Goal: Information Seeking & Learning: Learn about a topic

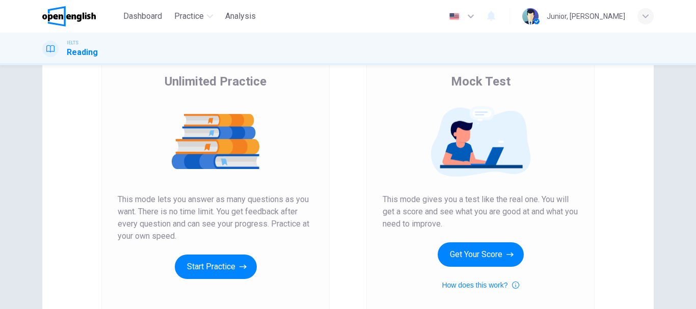
scroll to position [109, 0]
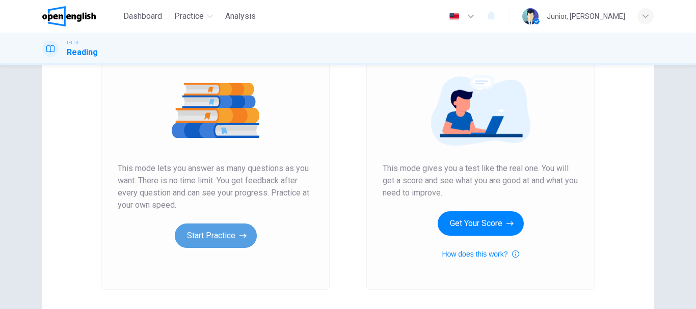
click at [222, 229] on button "Start Practice" at bounding box center [216, 236] width 82 height 24
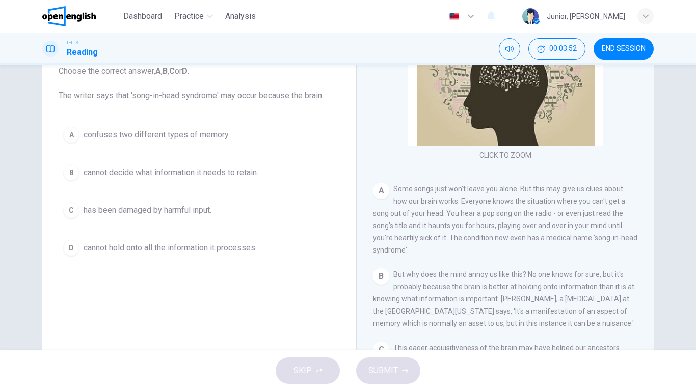
scroll to position [97, 0]
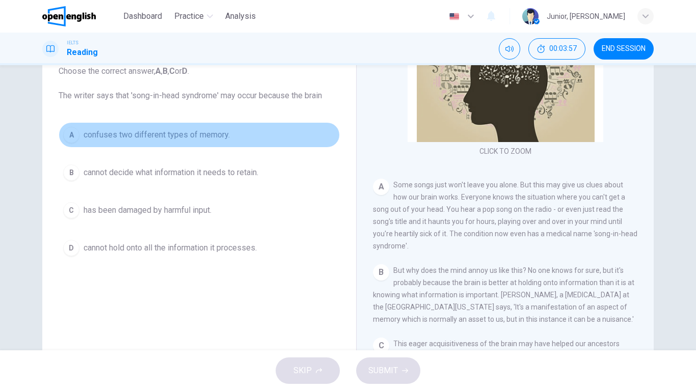
click at [199, 131] on span "confuses two different types of memory." at bounding box center [157, 135] width 146 height 12
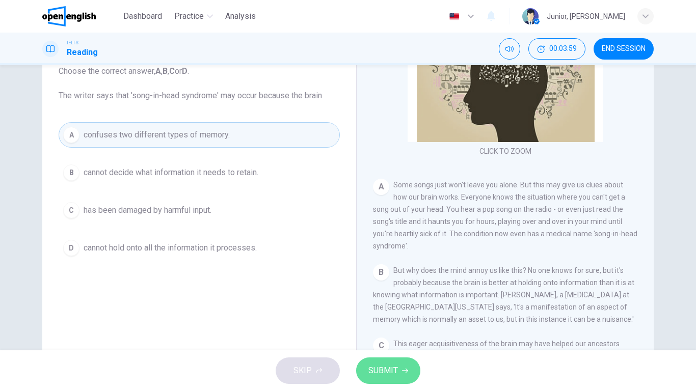
click at [396, 309] on span "SUBMIT" at bounding box center [383, 371] width 30 height 14
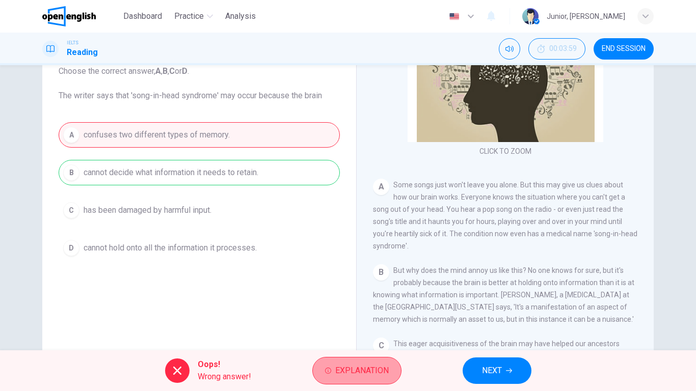
click at [374, 309] on span "Explanation" at bounding box center [361, 371] width 53 height 14
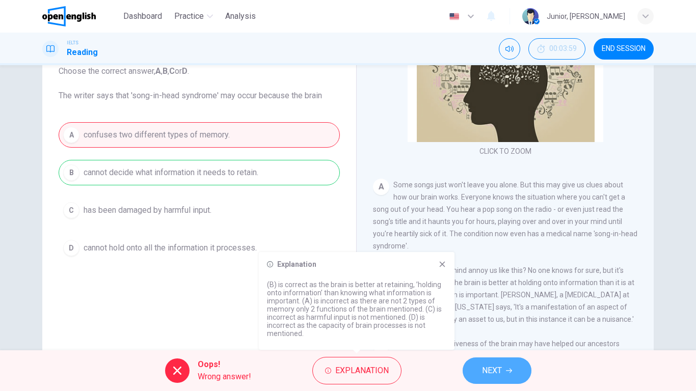
click at [484, 309] on span "NEXT" at bounding box center [492, 371] width 20 height 14
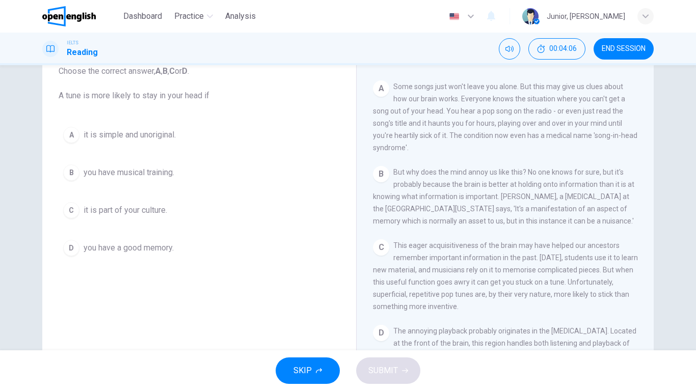
scroll to position [203, 0]
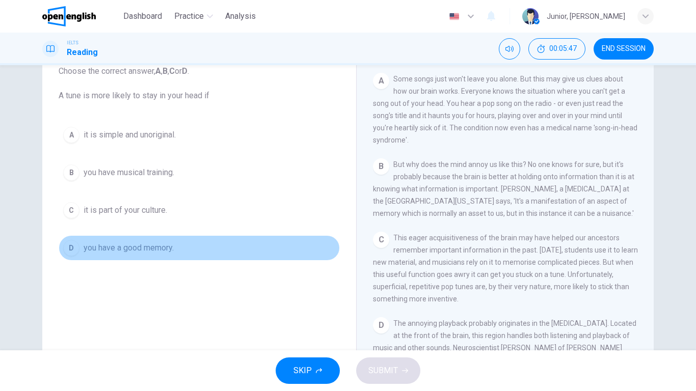
click at [148, 243] on span "you have a good memory." at bounding box center [129, 248] width 90 height 12
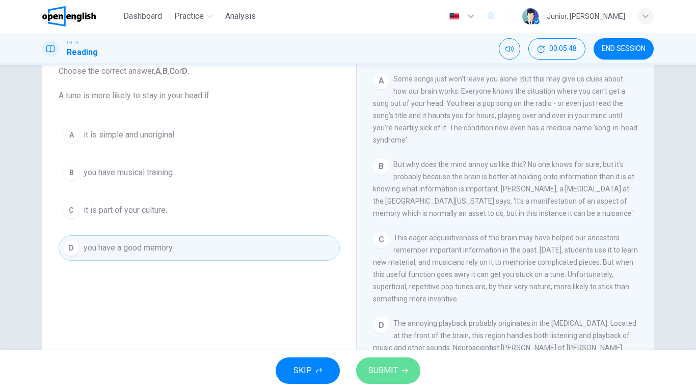
click at [380, 309] on span "SUBMIT" at bounding box center [383, 371] width 30 height 14
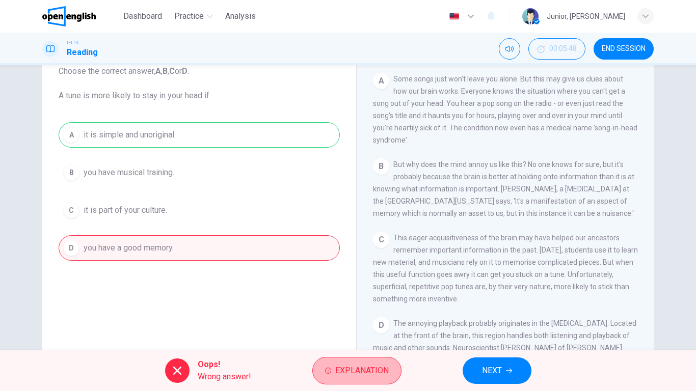
click at [380, 309] on span "Explanation" at bounding box center [361, 371] width 53 height 14
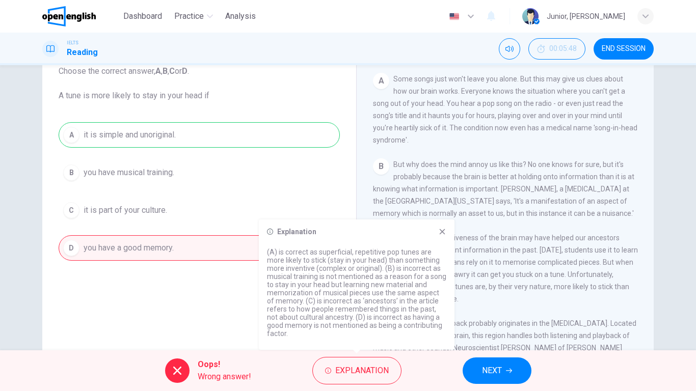
drag, startPoint x: 494, startPoint y: 385, endPoint x: 494, endPoint y: 371, distance: 13.3
click at [494, 309] on div "Oops! Wrong answer! Explanation NEXT" at bounding box center [348, 370] width 696 height 41
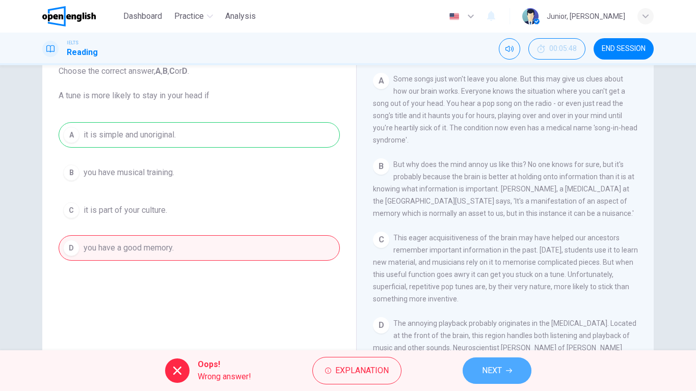
click at [494, 309] on span "NEXT" at bounding box center [492, 371] width 20 height 14
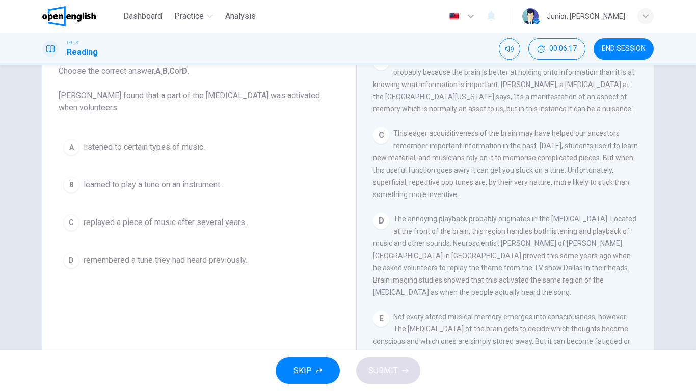
scroll to position [315, 0]
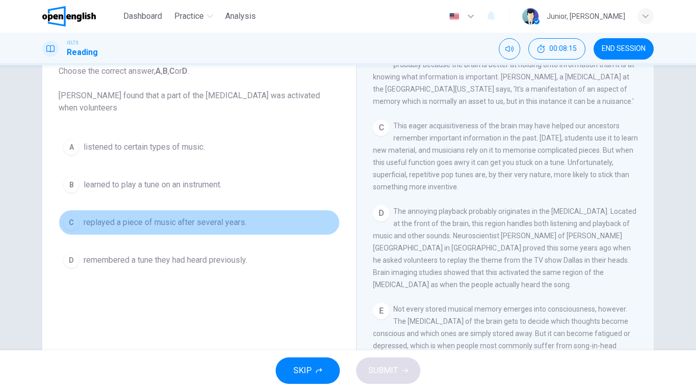
click at [191, 230] on button "C replayed a piece of music after several years." at bounding box center [199, 222] width 281 height 25
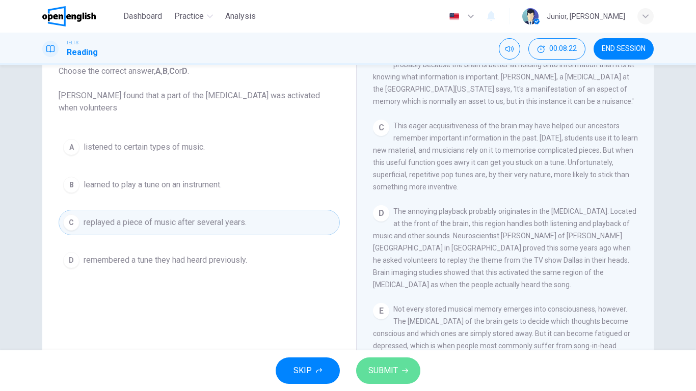
click at [383, 309] on button "SUBMIT" at bounding box center [388, 371] width 64 height 26
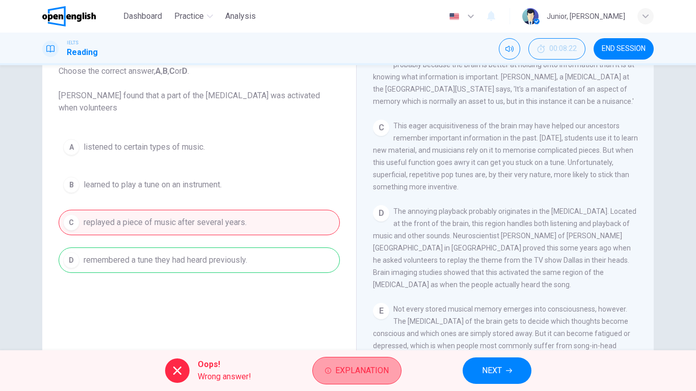
click at [354, 309] on span "Explanation" at bounding box center [361, 371] width 53 height 14
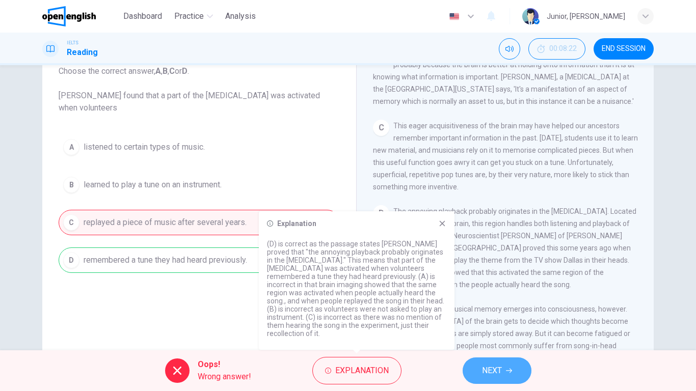
click at [510, 309] on icon "button" at bounding box center [509, 371] width 6 height 6
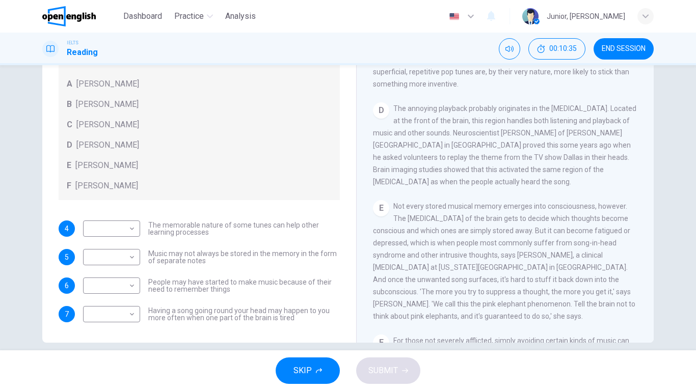
scroll to position [404, 0]
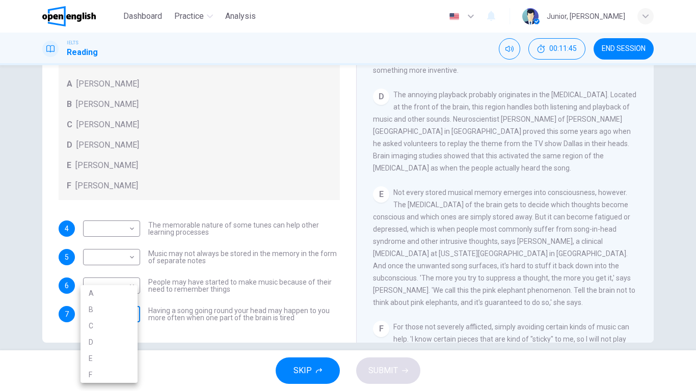
click at [132, 309] on body "This site uses cookies, as explained in our Privacy Policy . If you agree to th…" at bounding box center [348, 195] width 696 height 391
click at [120, 304] on li "B" at bounding box center [108, 310] width 57 height 16
type input "*"
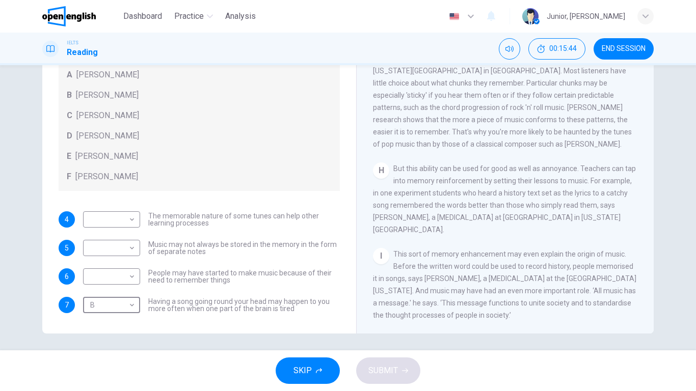
scroll to position [109, 0]
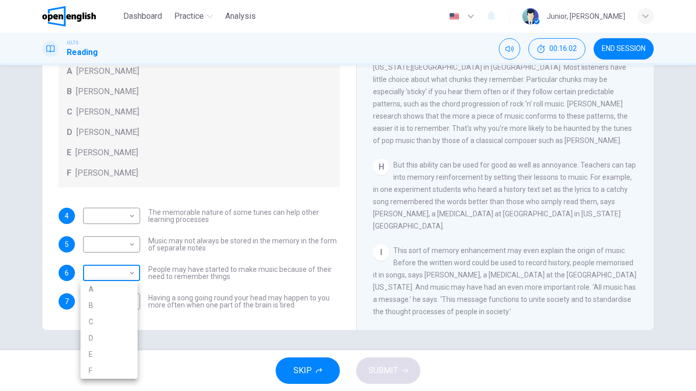
click at [133, 273] on body "This site uses cookies, as explained in our Privacy Policy . If you agree to th…" at bounding box center [348, 195] width 696 height 391
click at [107, 309] on li "F" at bounding box center [108, 371] width 57 height 16
type input "*"
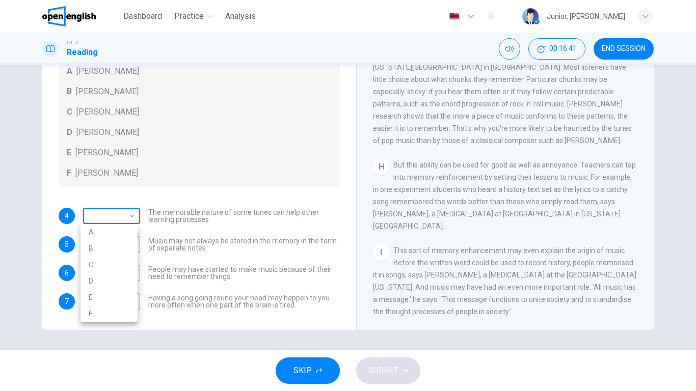
click at [121, 216] on body "This site uses cookies, as explained in our Privacy Policy . If you agree to th…" at bounding box center [348, 195] width 696 height 391
click at [105, 293] on li "E" at bounding box center [108, 297] width 57 height 16
type input "*"
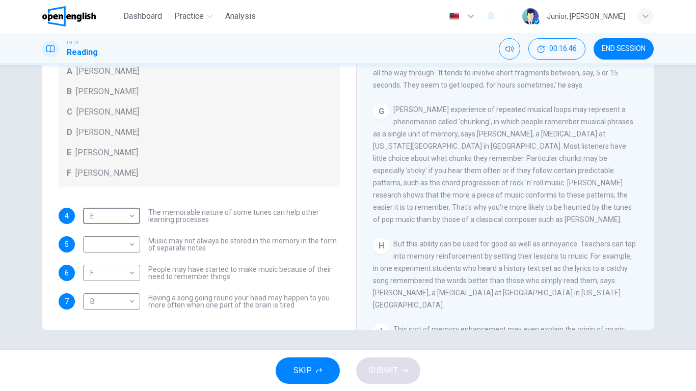
scroll to position [696, 0]
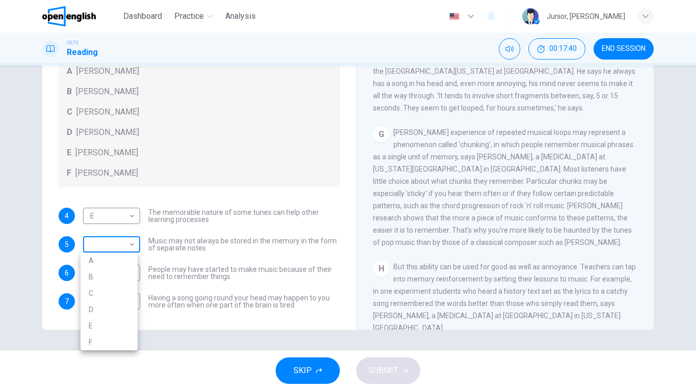
click at [133, 245] on body "This site uses cookies, as explained in our Privacy Policy . If you agree to th…" at bounding box center [348, 195] width 696 height 391
click at [109, 308] on li "D" at bounding box center [108, 310] width 57 height 16
type input "*"
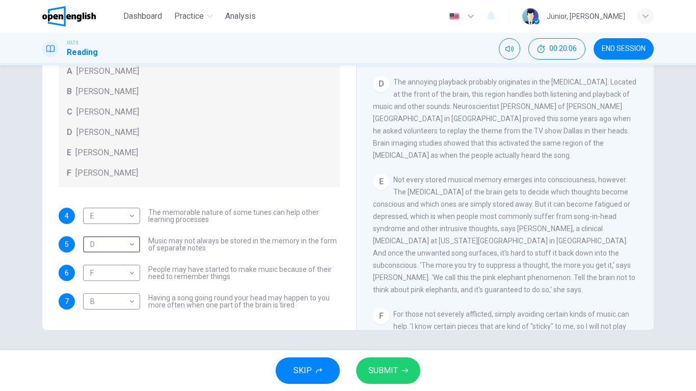
scroll to position [402, 0]
click at [401, 309] on button "SUBMIT" at bounding box center [388, 371] width 64 height 26
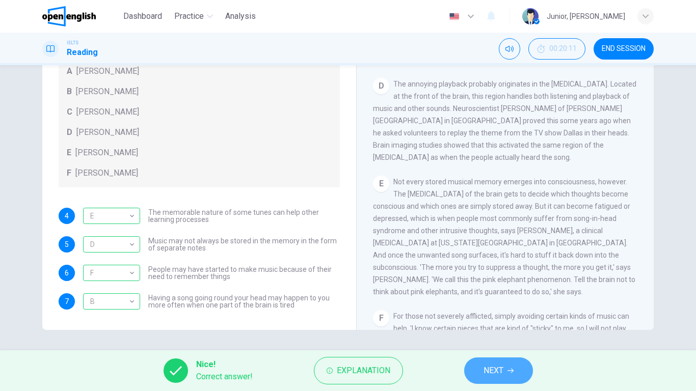
click at [482, 309] on button "NEXT" at bounding box center [498, 371] width 69 height 26
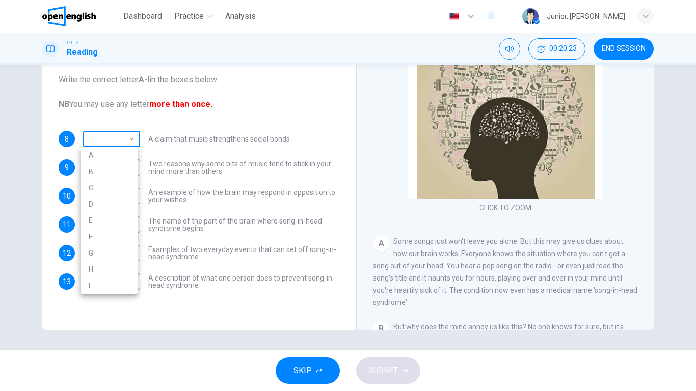
click at [130, 141] on body "This site uses cookies, as explained in our Privacy Policy . If you agree to th…" at bounding box center [348, 195] width 696 height 391
click at [142, 130] on div at bounding box center [348, 195] width 696 height 391
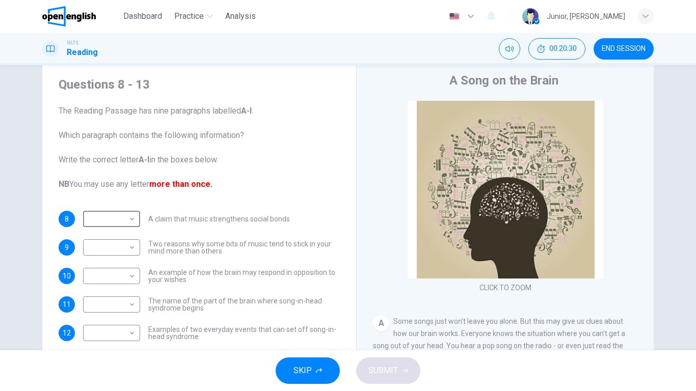
scroll to position [33, 0]
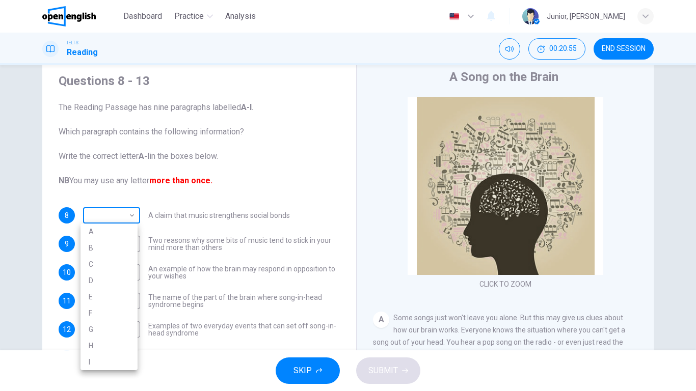
click at [119, 215] on body "This site uses cookies, as explained in our Privacy Policy . If you agree to th…" at bounding box center [348, 195] width 696 height 391
click at [66, 183] on div at bounding box center [348, 195] width 696 height 391
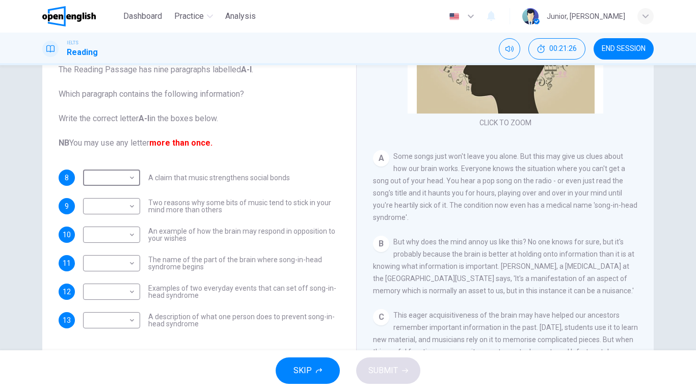
scroll to position [149, 0]
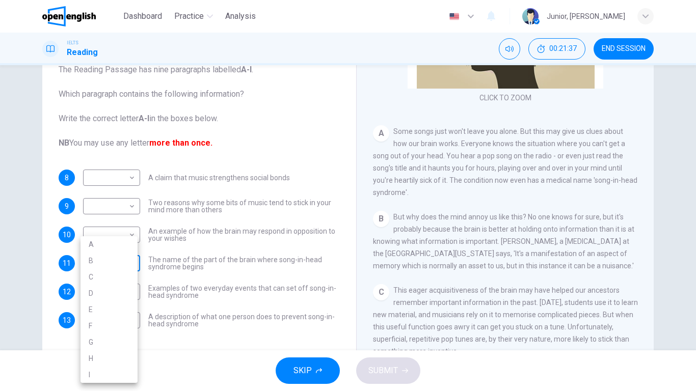
click at [120, 264] on body "This site uses cookies, as explained in our Privacy Policy . If you agree to th…" at bounding box center [348, 195] width 696 height 391
click at [114, 243] on li "A" at bounding box center [108, 244] width 57 height 16
type input "*"
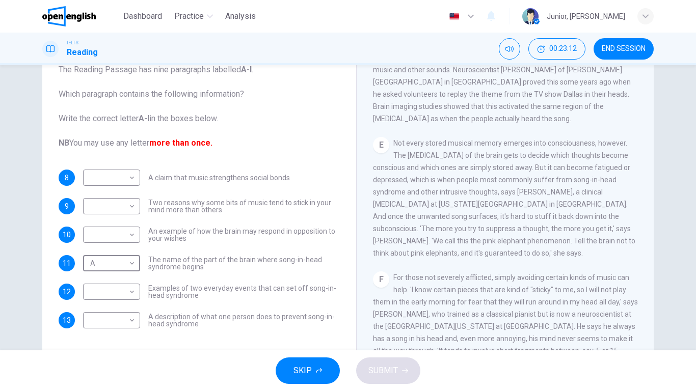
scroll to position [481, 0]
drag, startPoint x: 653, startPoint y: 251, endPoint x: 647, endPoint y: 278, distance: 27.6
click at [647, 278] on div "Questions 8 - 13 The Reading Passage has nine paragraphs labelled A-l . Which p…" at bounding box center [348, 192] width 644 height 354
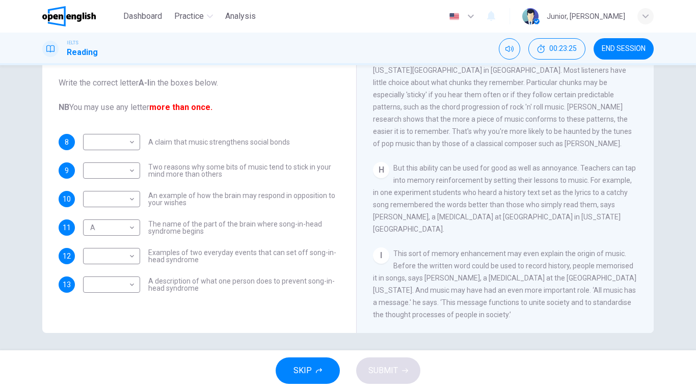
scroll to position [109, 0]
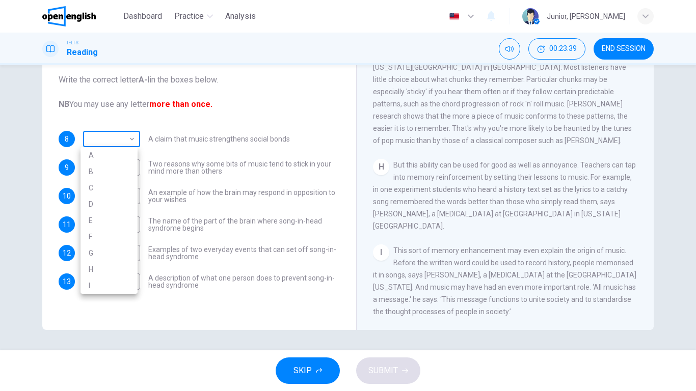
click at [127, 140] on body "This site uses cookies, as explained in our Privacy Policy . If you agree to th…" at bounding box center [348, 195] width 696 height 391
click at [115, 284] on li "I" at bounding box center [108, 286] width 57 height 16
type input "*"
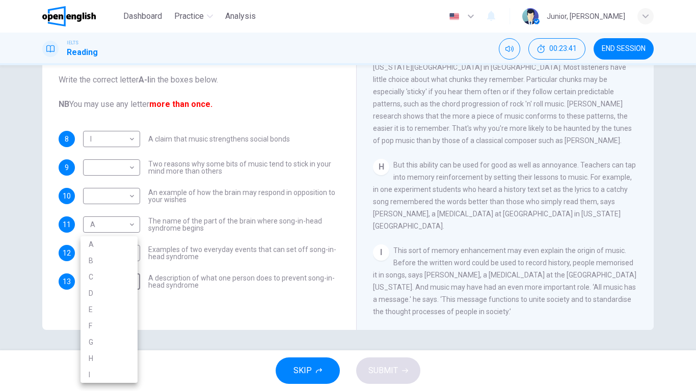
click at [115, 284] on body "This site uses cookies, as explained in our Privacy Policy . If you agree to th…" at bounding box center [348, 195] width 696 height 391
click at [211, 237] on div at bounding box center [348, 195] width 696 height 391
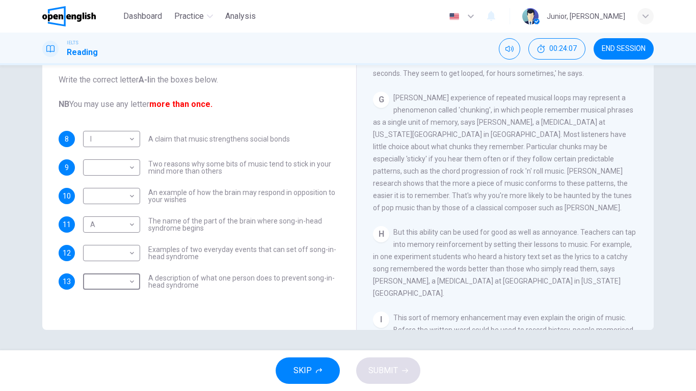
scroll to position [723, 0]
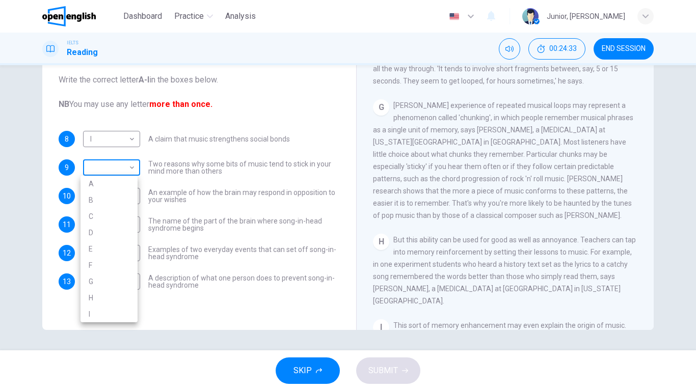
click at [124, 170] on body "This site uses cookies, as explained in our Privacy Policy . If you agree to th…" at bounding box center [348, 195] width 696 height 391
click at [109, 280] on li "G" at bounding box center [108, 281] width 57 height 16
type input "*"
click at [196, 193] on span "An example of how the brain may respond in opposition to your wishes" at bounding box center [243, 196] width 191 height 14
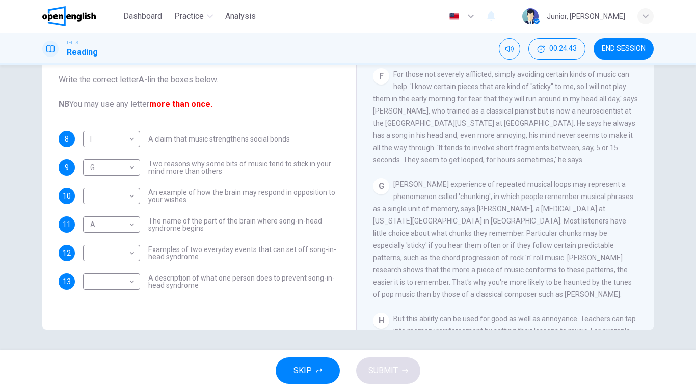
scroll to position [638, 0]
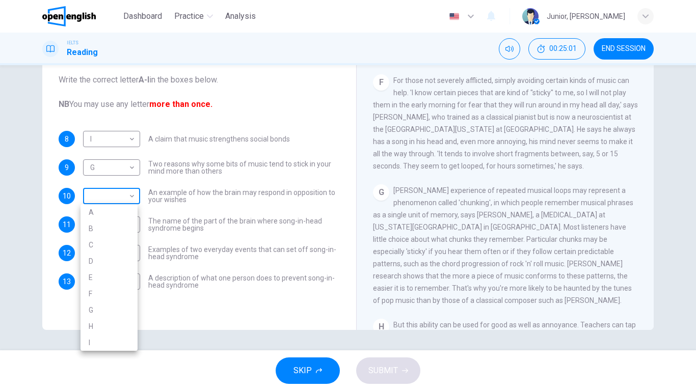
click at [117, 198] on body "This site uses cookies, as explained in our Privacy Policy . If you agree to th…" at bounding box center [348, 195] width 696 height 391
click at [104, 298] on li "F" at bounding box center [108, 294] width 57 height 16
type input "*"
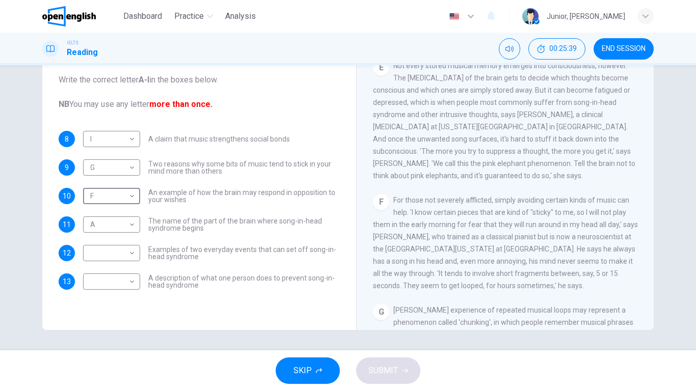
scroll to position [522, 0]
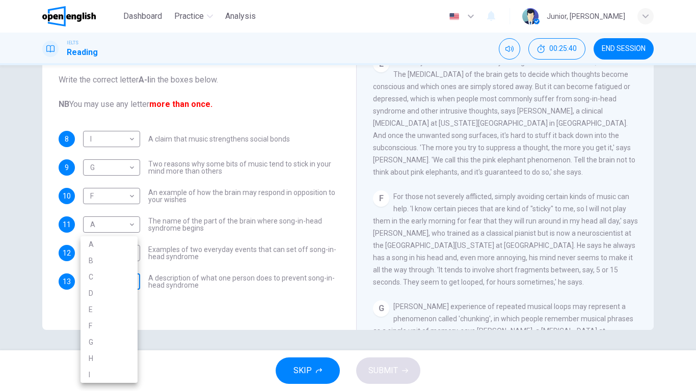
click at [128, 283] on body "This site uses cookies, as explained in our Privacy Policy . If you agree to th…" at bounding box center [348, 195] width 696 height 391
click at [106, 309] on li "F" at bounding box center [108, 326] width 57 height 16
type input "*"
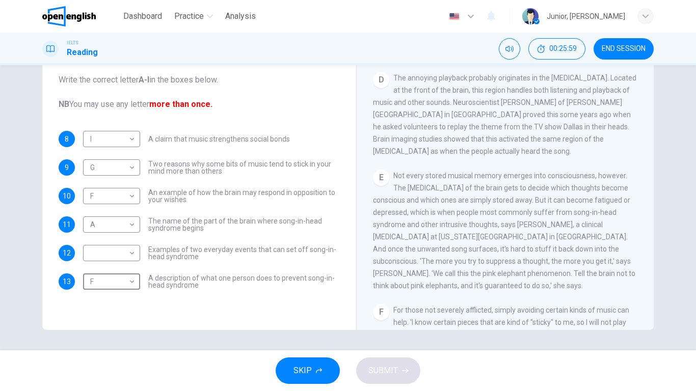
scroll to position [406, 0]
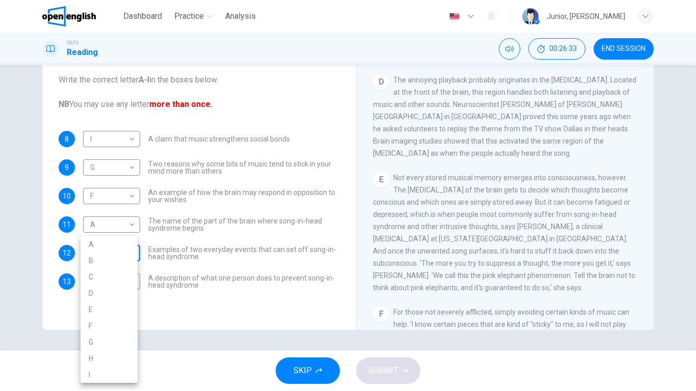
click at [103, 253] on body "This site uses cookies, as explained in our Privacy Policy . If you agree to th…" at bounding box center [348, 195] width 696 height 391
click at [107, 308] on li "E" at bounding box center [108, 310] width 57 height 16
type input "*"
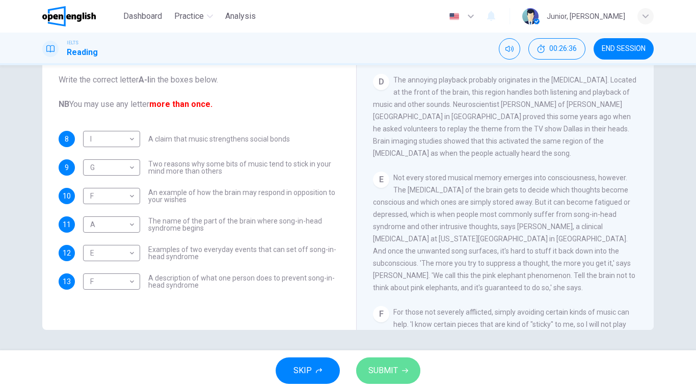
click at [394, 309] on span "SUBMIT" at bounding box center [383, 371] width 30 height 14
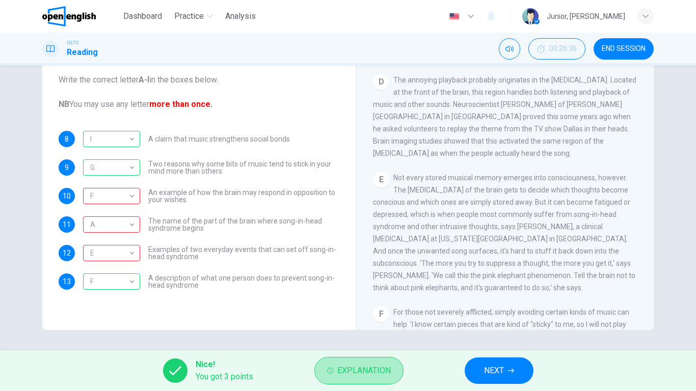
click at [394, 309] on button "Explanation" at bounding box center [358, 371] width 89 height 28
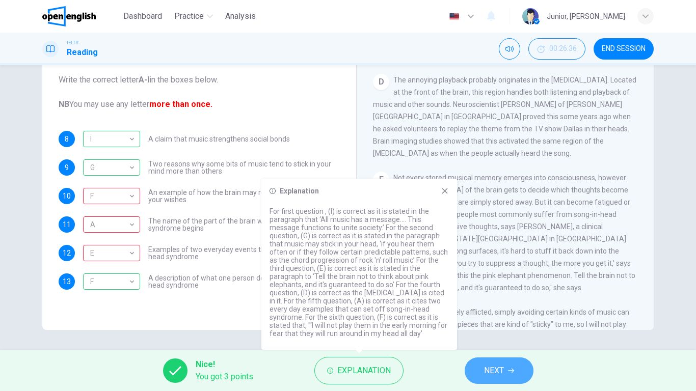
click at [484, 309] on span "NEXT" at bounding box center [494, 371] width 20 height 14
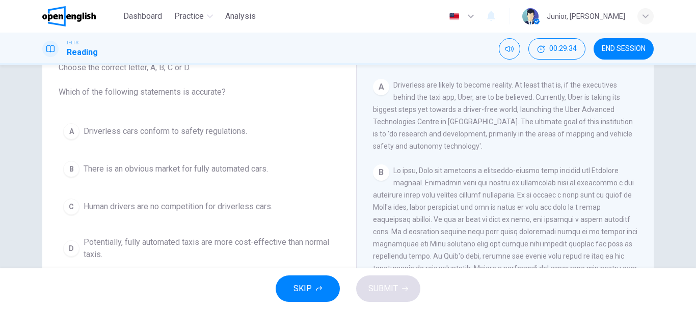
scroll to position [202, 0]
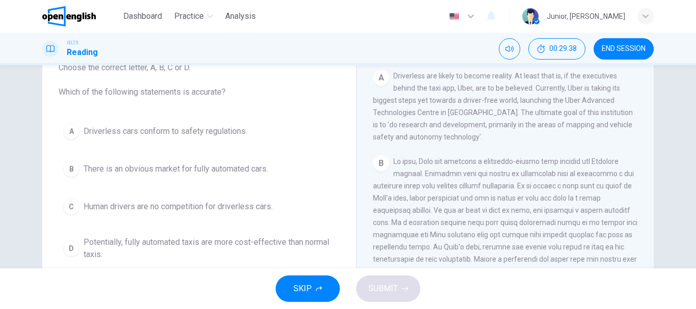
drag, startPoint x: 438, startPoint y: 216, endPoint x: 419, endPoint y: 221, distance: 19.9
click at [417, 222] on div "B" at bounding box center [505, 240] width 265 height 171
drag, startPoint x: 437, startPoint y: 216, endPoint x: 422, endPoint y: 228, distance: 19.4
click at [422, 228] on span at bounding box center [505, 240] width 264 height 167
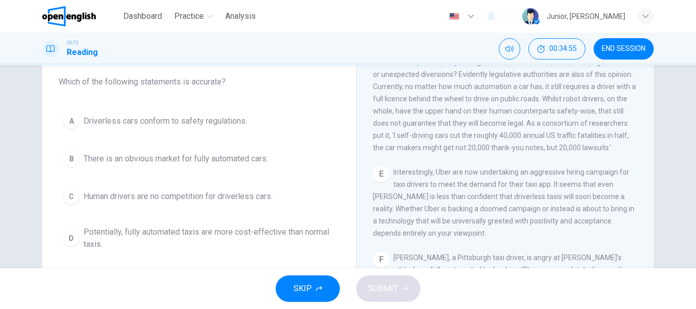
scroll to position [84, 0]
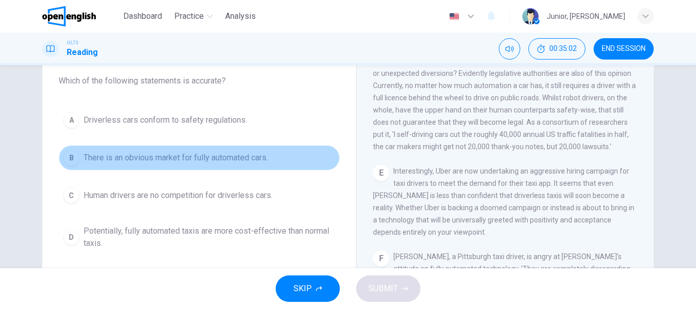
click at [72, 155] on div "B" at bounding box center [71, 158] width 16 height 16
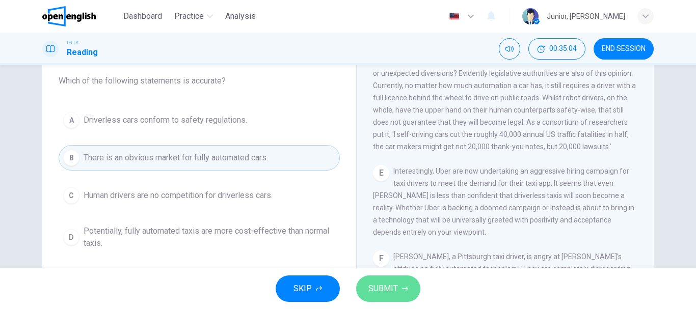
click at [386, 288] on span "SUBMIT" at bounding box center [383, 289] width 30 height 14
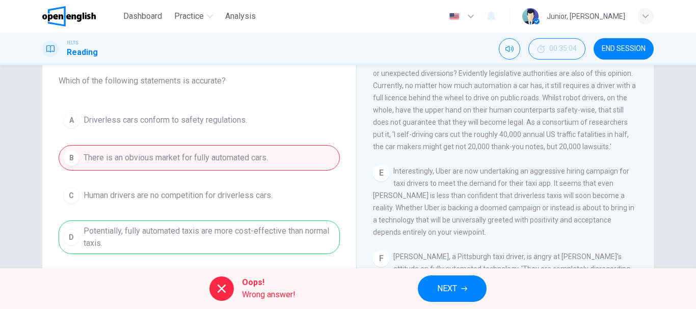
click at [465, 291] on icon "button" at bounding box center [464, 289] width 6 height 6
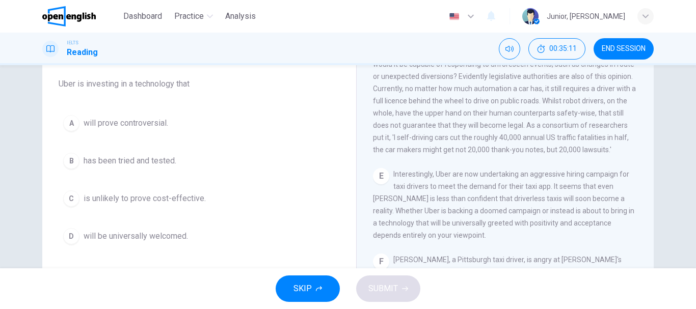
scroll to position [82, 0]
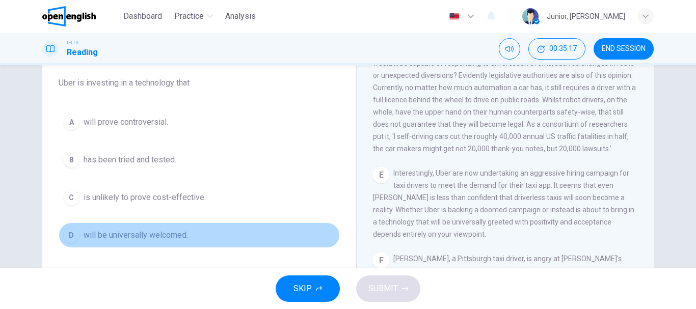
click at [134, 237] on span "will be universally welcomed." at bounding box center [136, 235] width 104 height 12
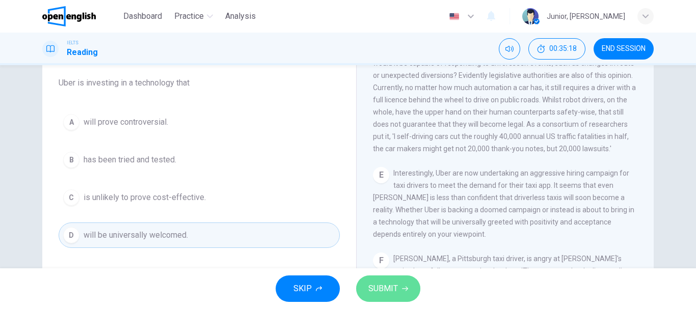
click at [369, 283] on span "SUBMIT" at bounding box center [383, 289] width 30 height 14
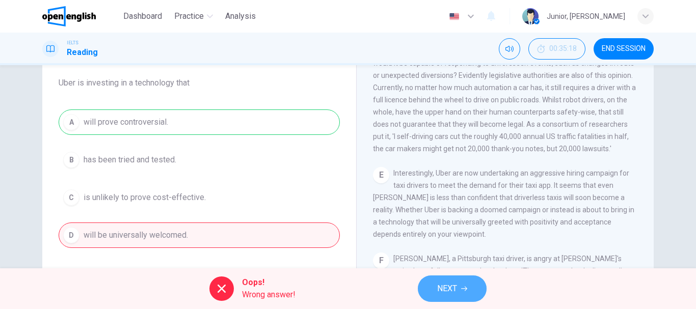
click at [440, 288] on span "NEXT" at bounding box center [447, 289] width 20 height 14
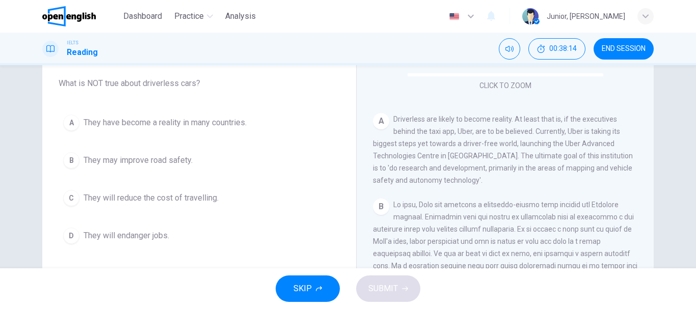
scroll to position [177, 0]
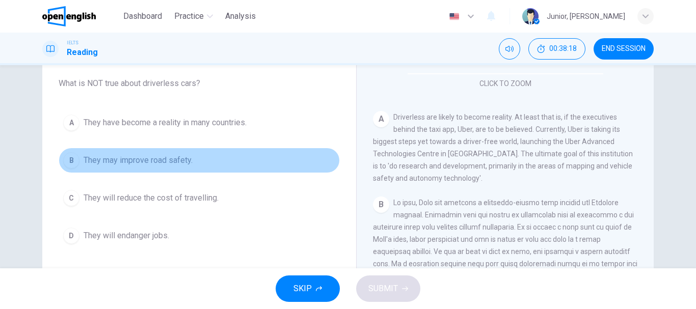
click at [177, 157] on span "They may improve road safety." at bounding box center [138, 160] width 109 height 12
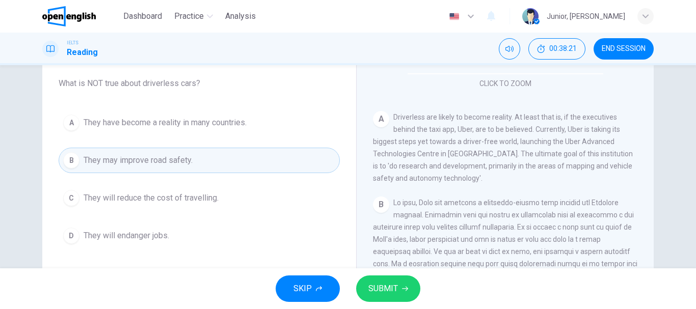
click at [372, 286] on span "SUBMIT" at bounding box center [383, 289] width 30 height 14
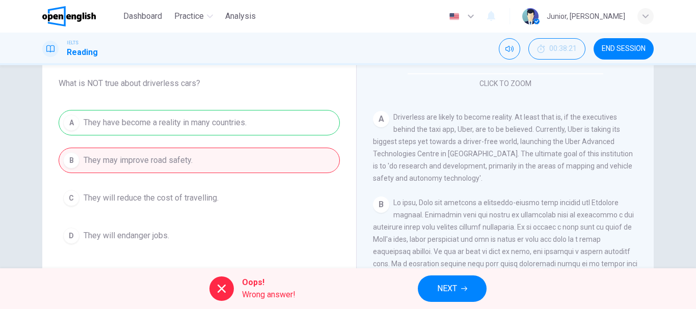
click at [308, 251] on div "Question 16 What is NOT true about driverless cars? A They have become a realit…" at bounding box center [198, 149] width 297 height 220
click at [273, 235] on div "A They have become a reality in many countries. B They may improve road safety.…" at bounding box center [199, 179] width 281 height 139
drag, startPoint x: 273, startPoint y: 235, endPoint x: 297, endPoint y: 255, distance: 31.1
click at [297, 255] on div "Question 16 What is NOT true about driverless cars? A They have become a realit…" at bounding box center [198, 149] width 297 height 220
click at [458, 294] on button "NEXT" at bounding box center [452, 289] width 69 height 26
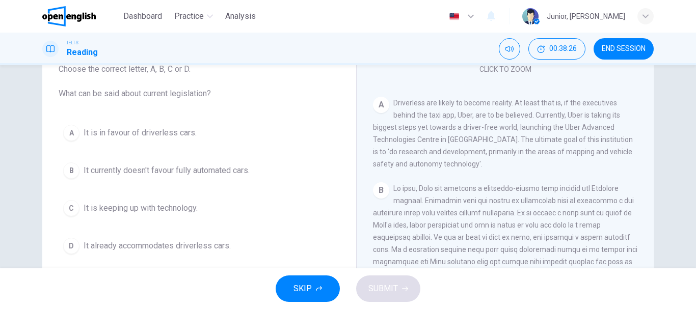
scroll to position [74, 0]
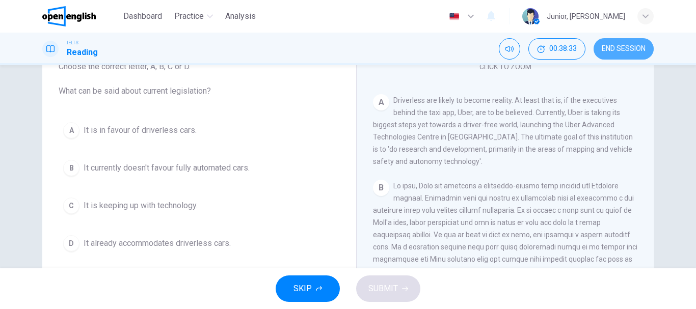
click at [613, 50] on span "END SESSION" at bounding box center [623, 49] width 44 height 8
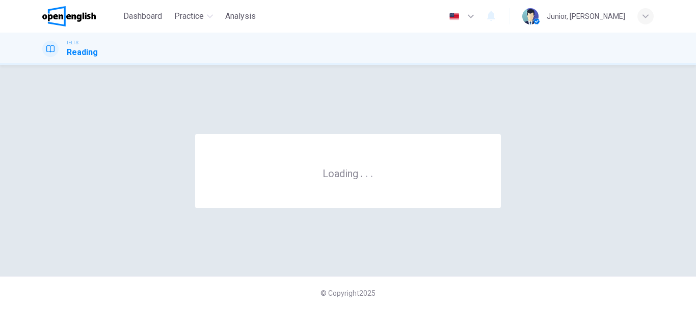
scroll to position [0, 0]
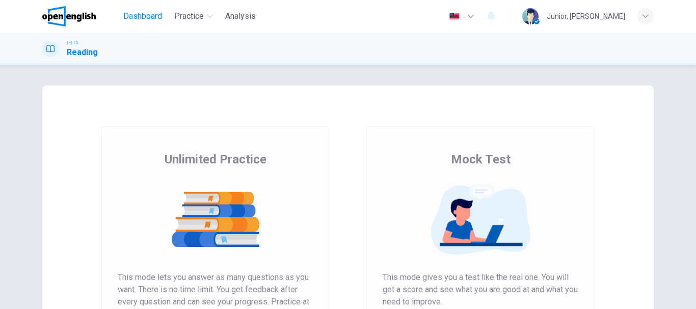
click at [136, 18] on span "Dashboard" at bounding box center [142, 16] width 39 height 12
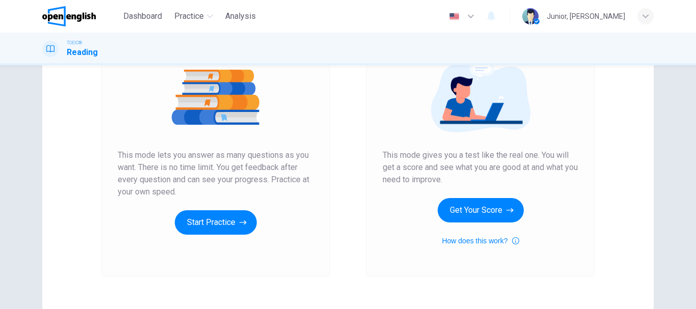
scroll to position [140, 0]
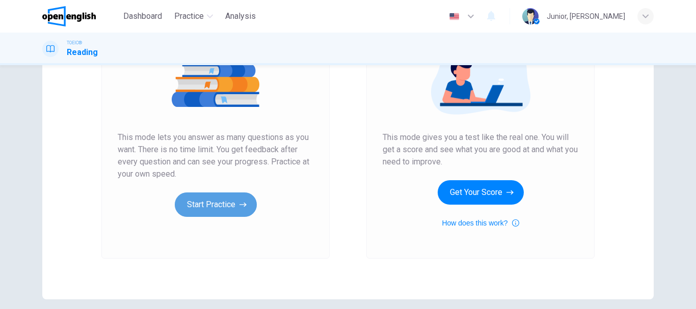
click at [235, 202] on button "Start Practice" at bounding box center [216, 205] width 82 height 24
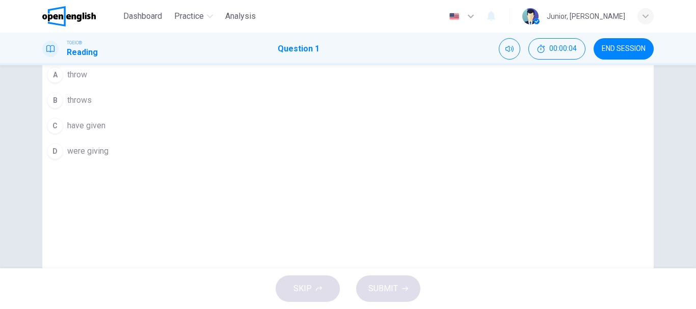
scroll to position [35, 0]
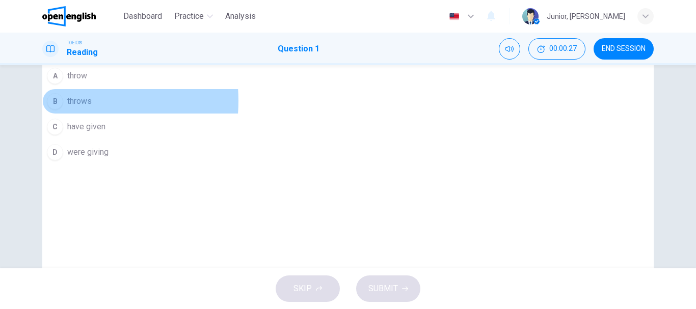
click at [260, 114] on button "B throws" at bounding box center [151, 101] width 218 height 25
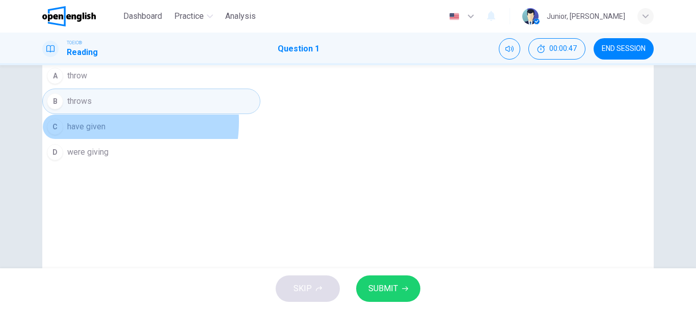
click at [105, 133] on span "have given" at bounding box center [86, 127] width 38 height 12
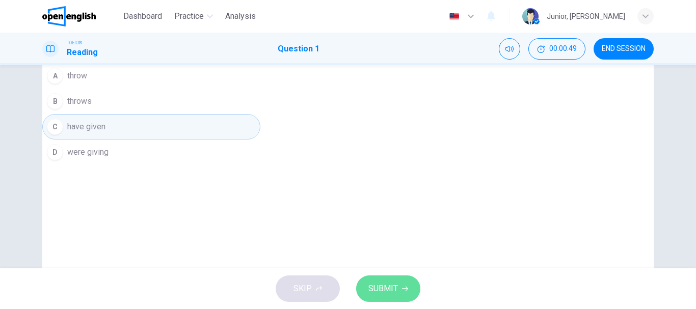
click at [391, 285] on span "SUBMIT" at bounding box center [383, 289] width 30 height 14
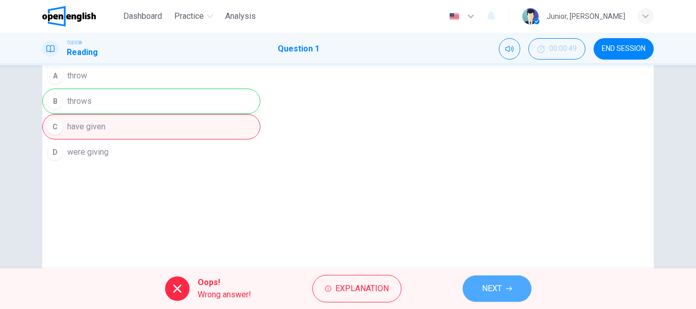
click at [488, 287] on span "NEXT" at bounding box center [492, 289] width 20 height 14
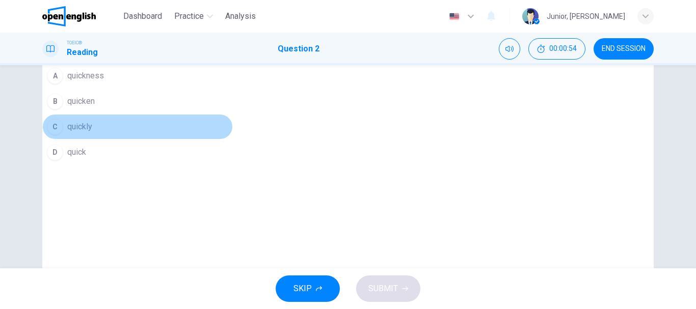
click at [92, 133] on span "quickly" at bounding box center [79, 127] width 25 height 12
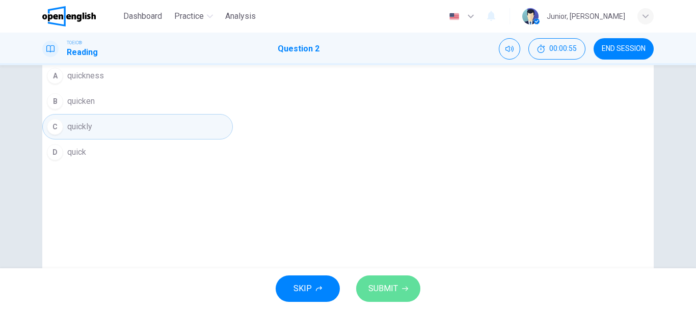
click at [381, 284] on span "SUBMIT" at bounding box center [383, 289] width 30 height 14
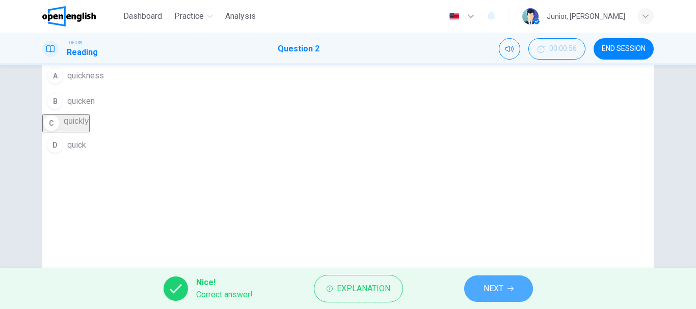
click at [476, 283] on button "NEXT" at bounding box center [498, 289] width 69 height 26
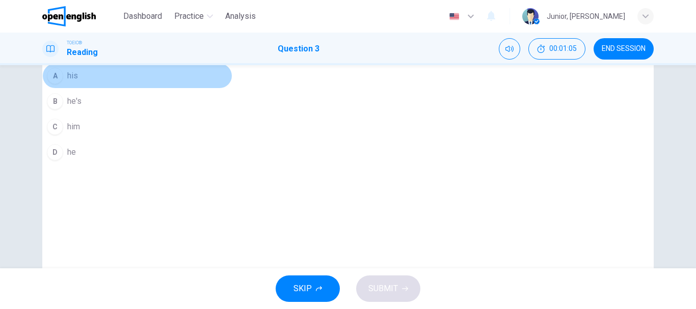
click at [78, 82] on span "his" at bounding box center [72, 76] width 11 height 12
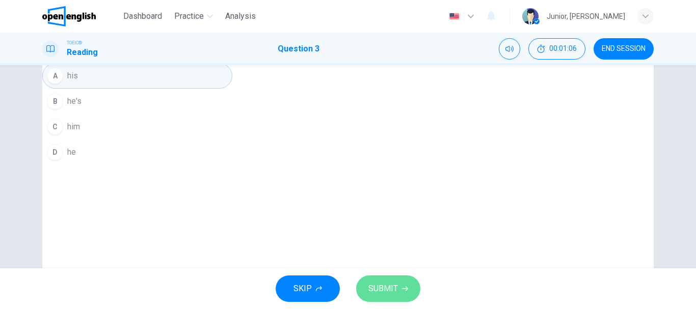
click at [389, 290] on span "SUBMIT" at bounding box center [383, 289] width 30 height 14
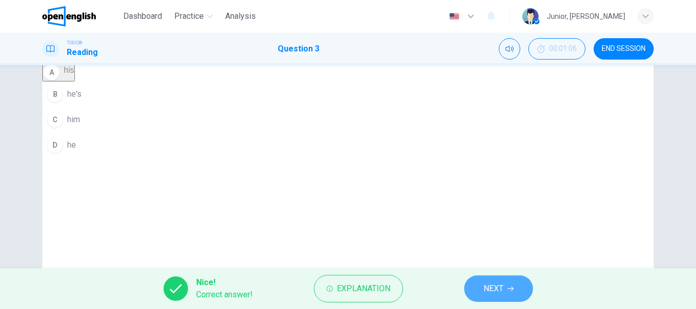
click at [491, 294] on span "NEXT" at bounding box center [493, 289] width 20 height 14
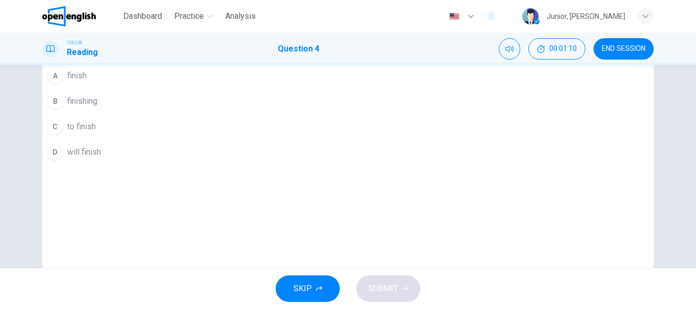
click at [211, 114] on button "B finishing" at bounding box center [126, 101] width 169 height 25
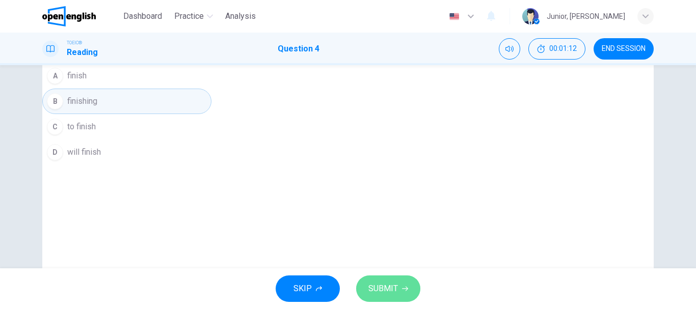
click at [372, 276] on button "SUBMIT" at bounding box center [388, 289] width 64 height 26
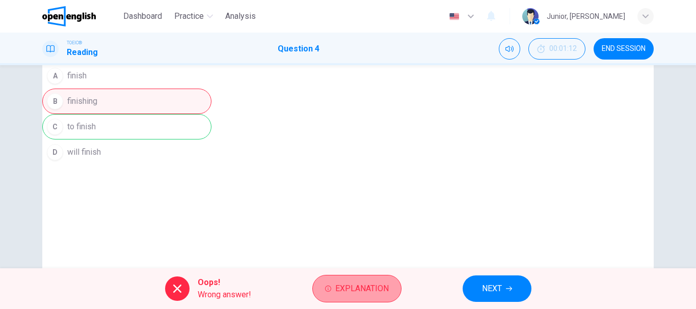
click at [351, 286] on span "Explanation" at bounding box center [361, 289] width 53 height 14
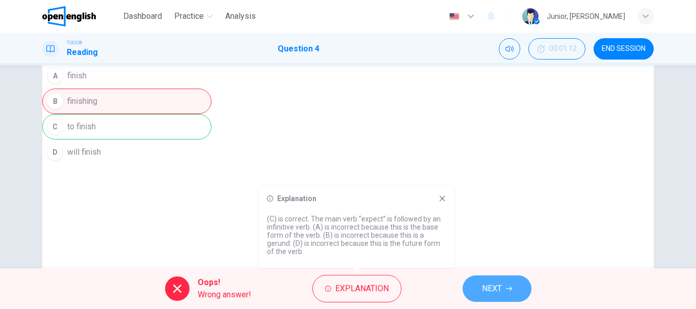
click at [495, 282] on span "NEXT" at bounding box center [492, 289] width 20 height 14
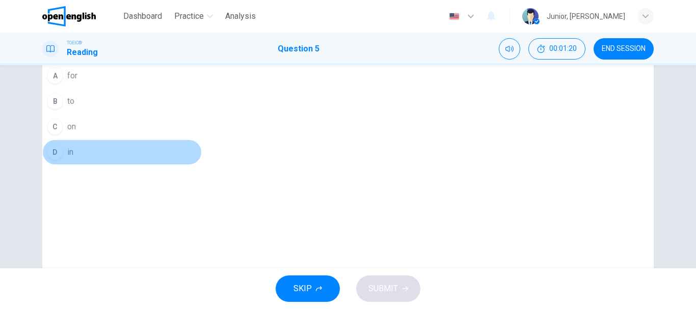
click at [202, 165] on button "D in" at bounding box center [121, 152] width 159 height 25
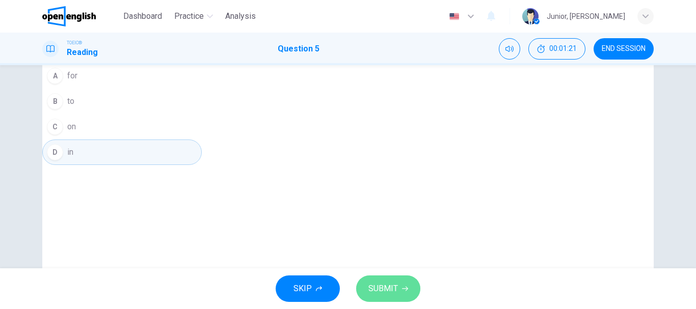
click at [387, 286] on span "SUBMIT" at bounding box center [383, 289] width 30 height 14
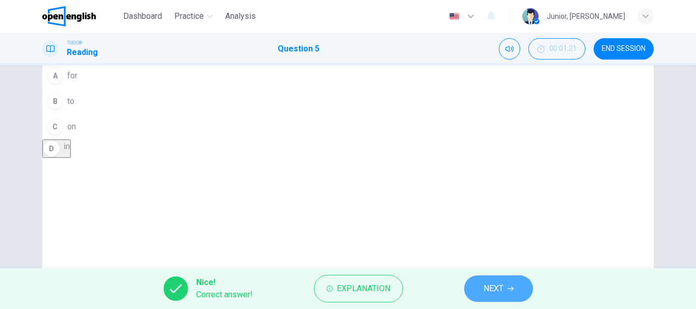
click at [477, 288] on button "NEXT" at bounding box center [498, 289] width 69 height 26
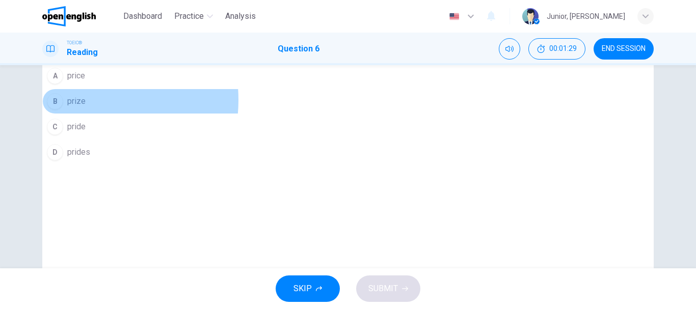
click at [86, 107] on span "prize" at bounding box center [76, 101] width 18 height 12
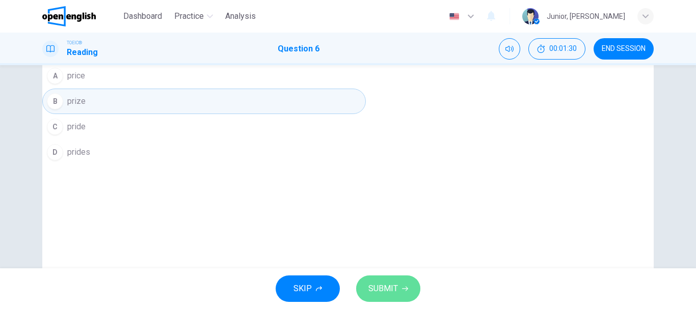
click at [382, 293] on span "SUBMIT" at bounding box center [383, 289] width 30 height 14
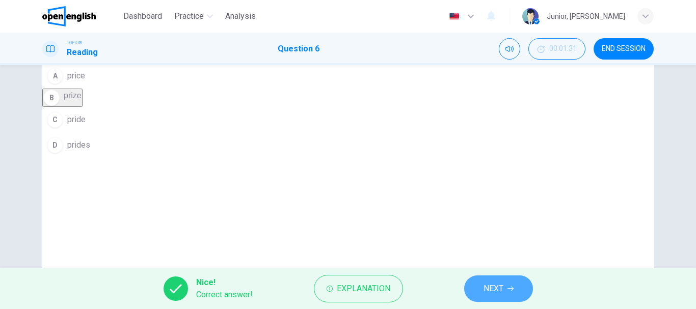
click at [484, 284] on span "NEXT" at bounding box center [493, 289] width 20 height 14
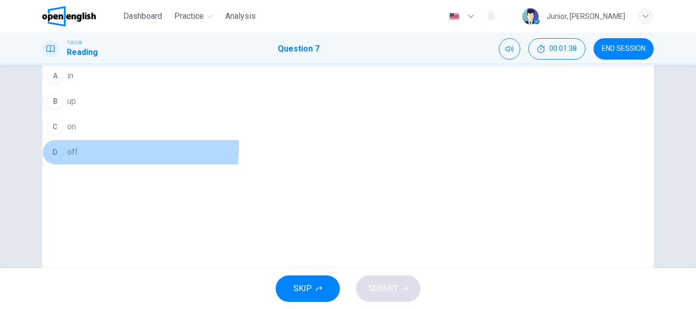
click at [275, 165] on button "D off" at bounding box center [165, 152] width 247 height 25
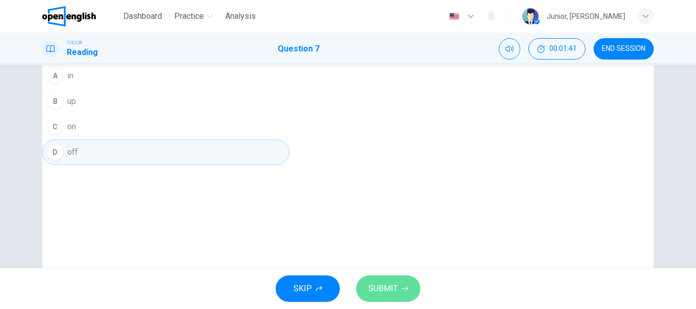
click at [387, 289] on span "SUBMIT" at bounding box center [383, 289] width 30 height 14
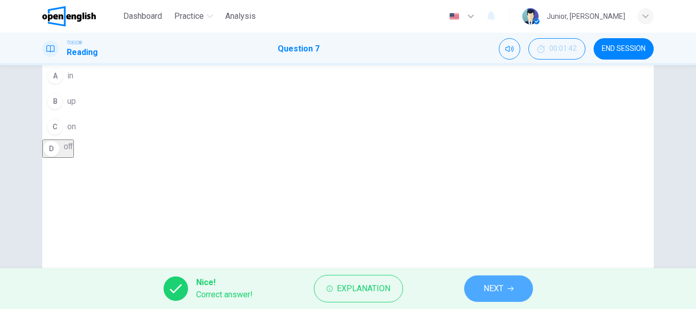
click at [491, 288] on span "NEXT" at bounding box center [493, 289] width 20 height 14
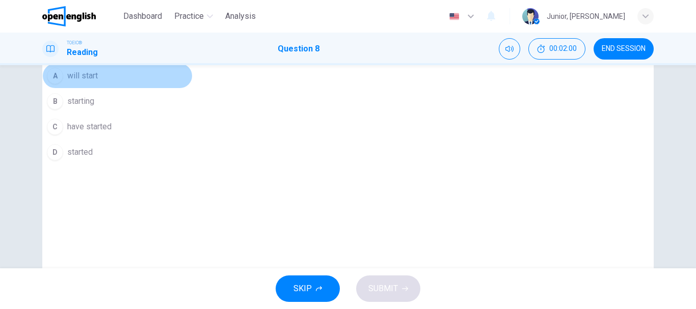
click at [98, 82] on span "will start" at bounding box center [82, 76] width 31 height 12
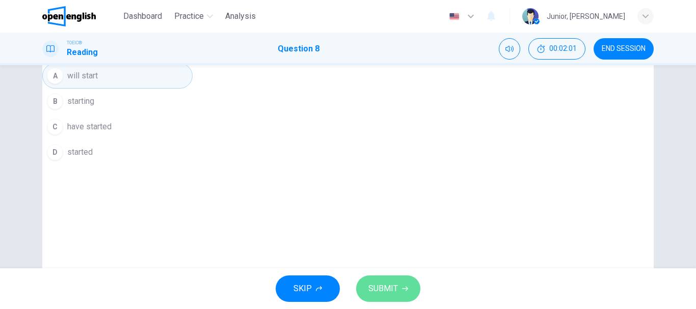
click at [390, 290] on span "SUBMIT" at bounding box center [383, 289] width 30 height 14
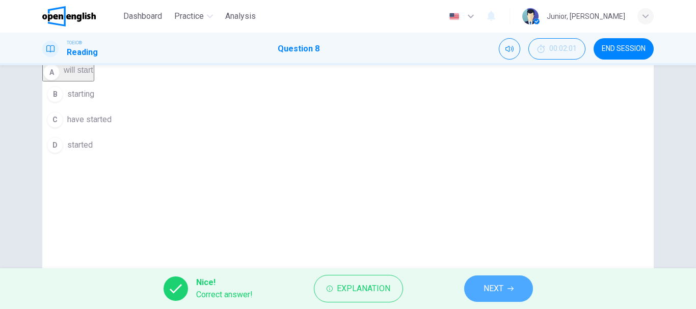
click at [486, 289] on span "NEXT" at bounding box center [493, 289] width 20 height 14
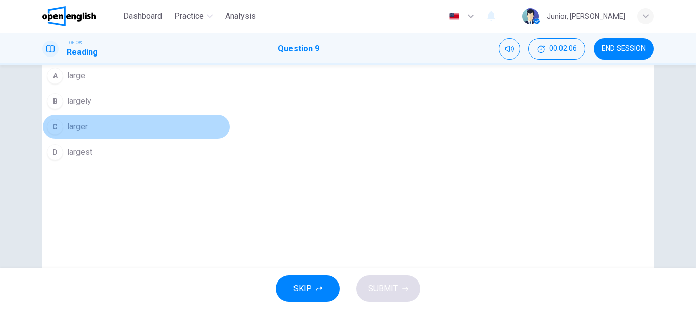
click at [88, 133] on span "larger" at bounding box center [77, 127] width 20 height 12
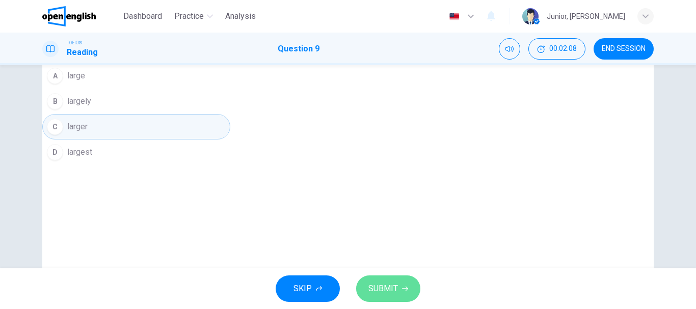
click at [382, 288] on span "SUBMIT" at bounding box center [383, 289] width 30 height 14
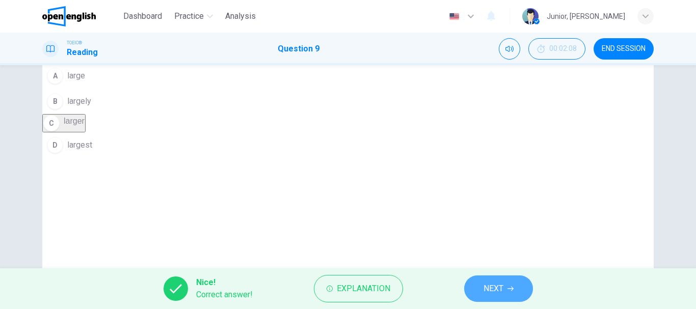
click at [496, 285] on span "NEXT" at bounding box center [493, 289] width 20 height 14
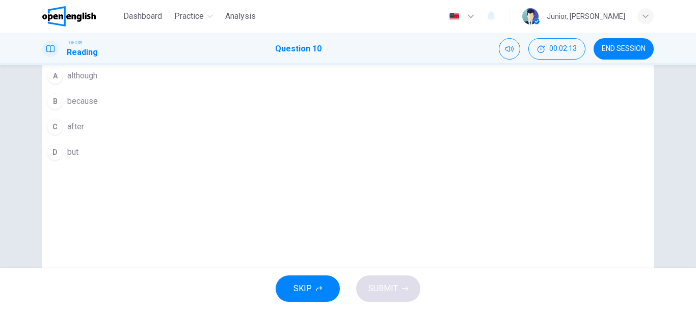
click at [98, 107] on span "because" at bounding box center [82, 101] width 31 height 12
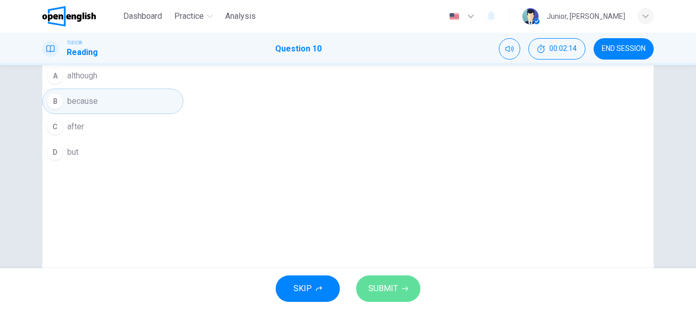
click at [381, 282] on span "SUBMIT" at bounding box center [383, 289] width 30 height 14
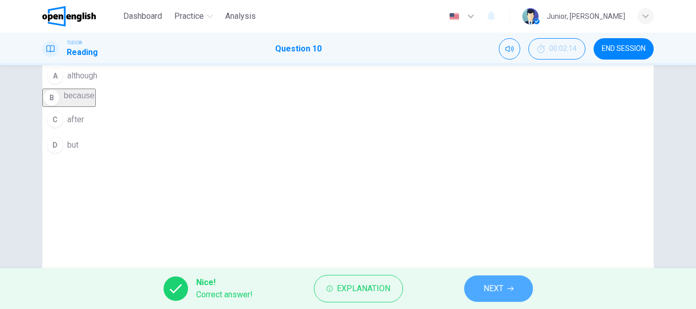
click at [480, 287] on button "NEXT" at bounding box center [498, 289] width 69 height 26
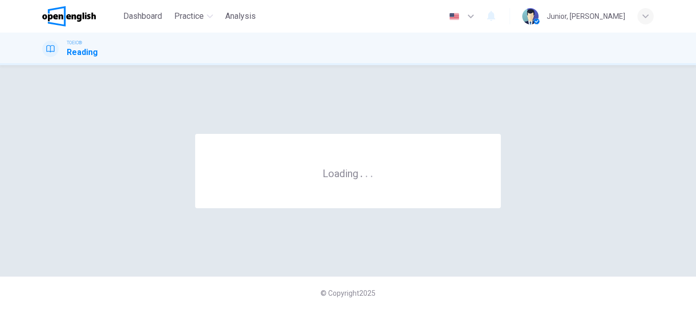
scroll to position [0, 0]
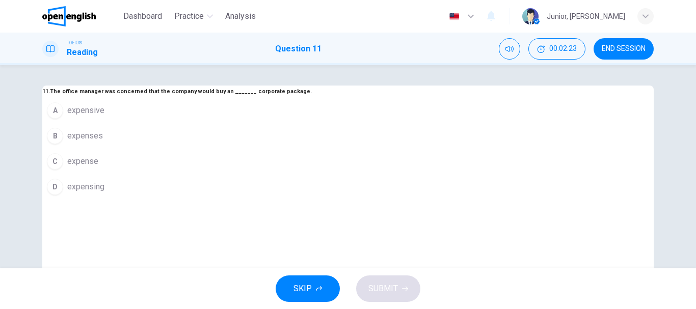
click at [104, 117] on span "expensive" at bounding box center [85, 110] width 37 height 12
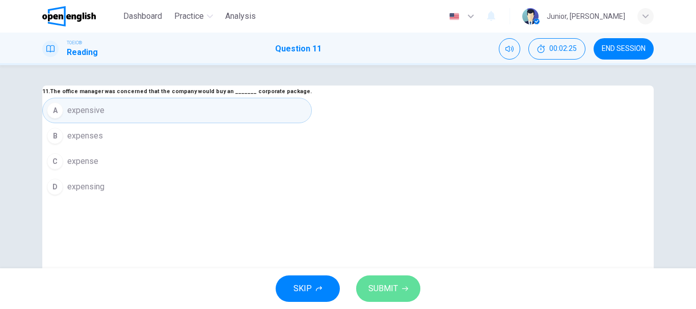
click at [377, 284] on span "SUBMIT" at bounding box center [383, 289] width 30 height 14
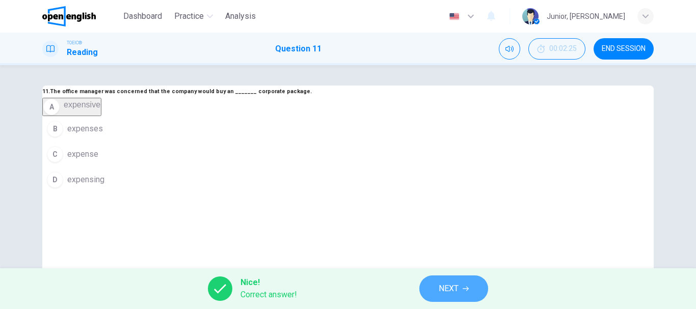
click at [433, 287] on button "NEXT" at bounding box center [453, 289] width 69 height 26
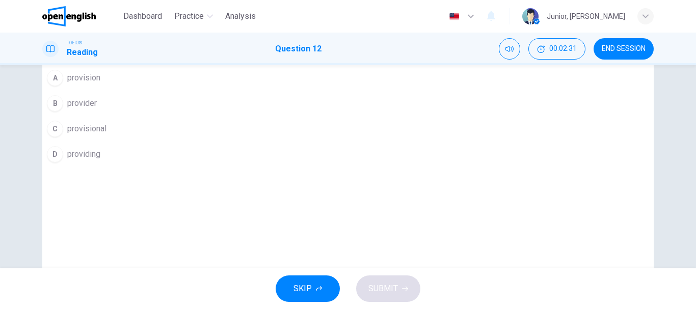
scroll to position [35, 0]
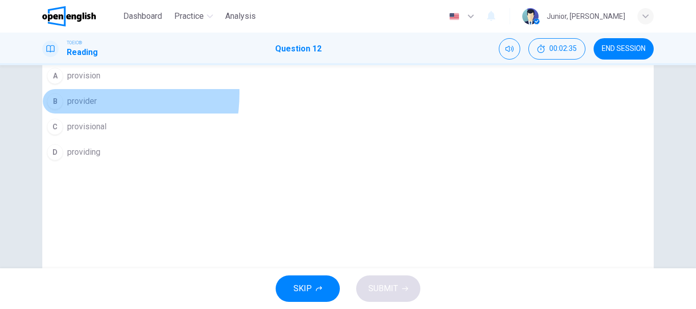
click at [283, 114] on button "B provider" at bounding box center [186, 101] width 289 height 25
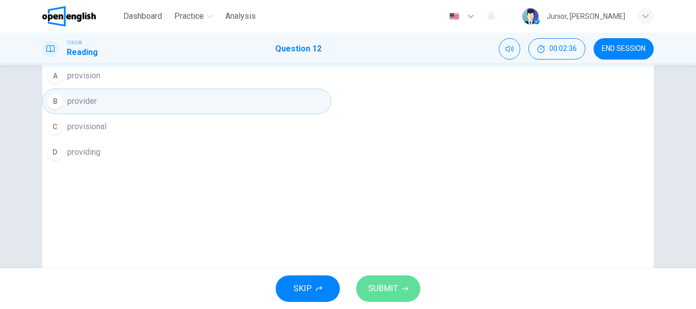
click at [379, 293] on span "SUBMIT" at bounding box center [383, 289] width 30 height 14
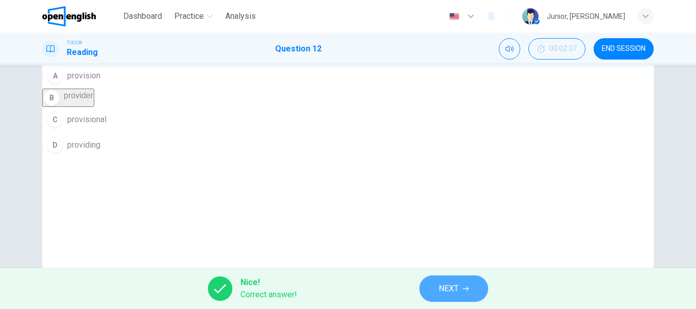
click at [446, 278] on button "NEXT" at bounding box center [453, 289] width 69 height 26
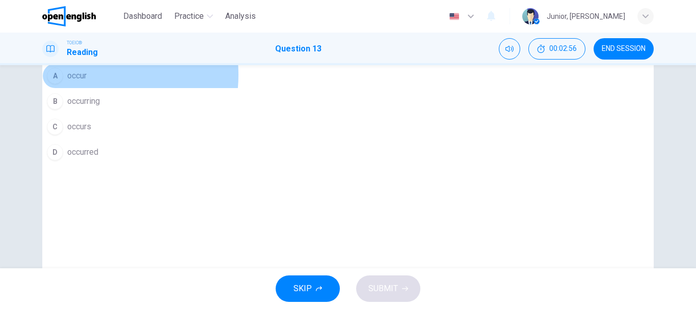
click at [87, 82] on span "occur" at bounding box center [76, 76] width 19 height 12
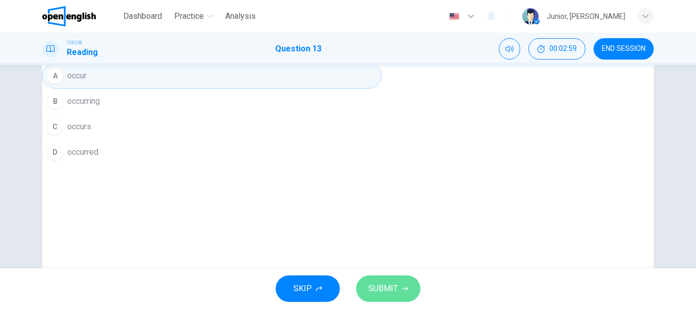
click at [397, 284] on span "SUBMIT" at bounding box center [383, 289] width 30 height 14
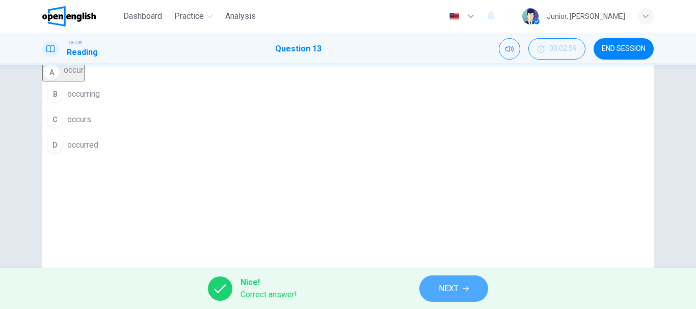
click at [445, 284] on span "NEXT" at bounding box center [449, 289] width 20 height 14
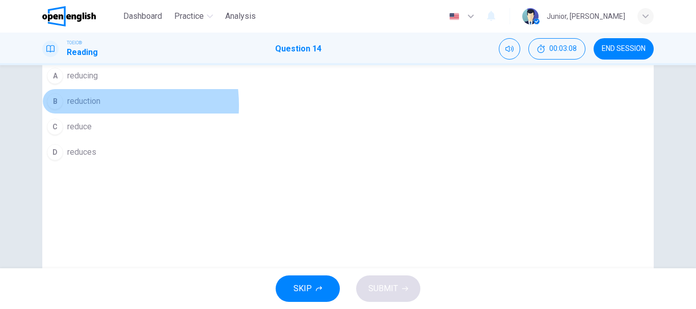
click at [100, 107] on span "reduction" at bounding box center [83, 101] width 33 height 12
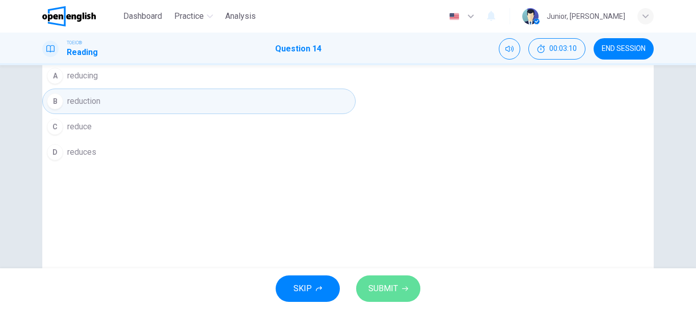
click at [378, 289] on span "SUBMIT" at bounding box center [383, 289] width 30 height 14
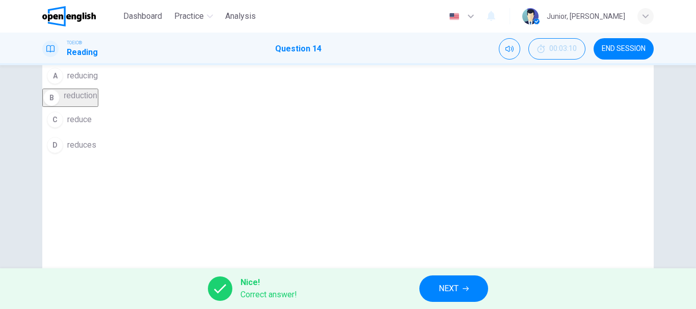
click at [440, 290] on span "NEXT" at bounding box center [449, 289] width 20 height 14
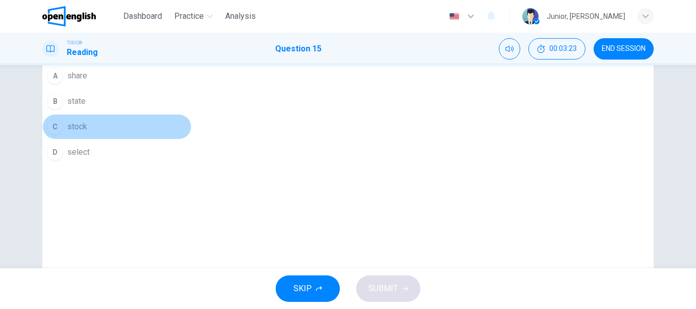
click at [87, 133] on span "stock" at bounding box center [77, 127] width 20 height 12
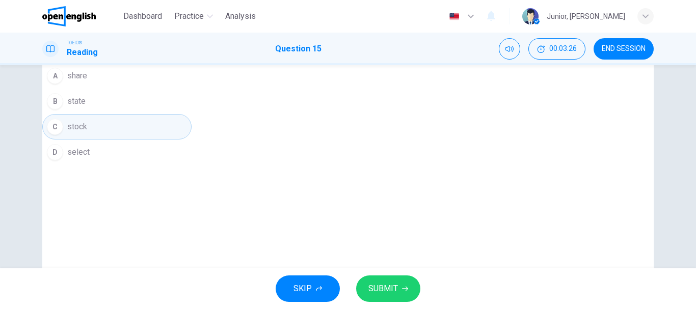
click at [385, 293] on span "SUBMIT" at bounding box center [383, 289] width 30 height 14
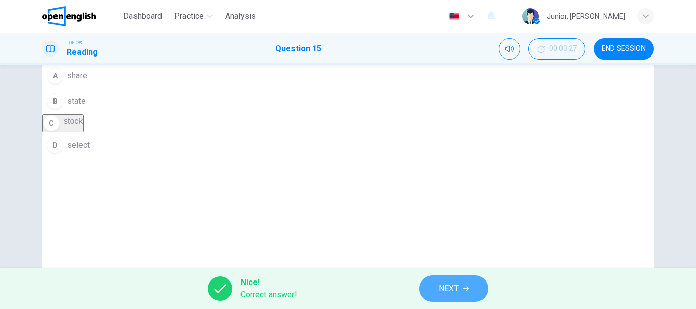
click at [427, 292] on button "NEXT" at bounding box center [453, 289] width 69 height 26
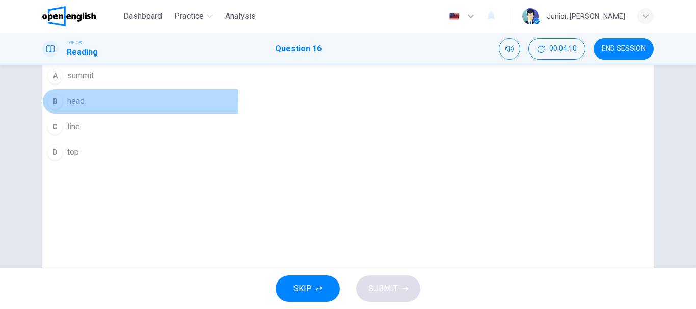
click at [85, 107] on span "head" at bounding box center [75, 101] width 17 height 12
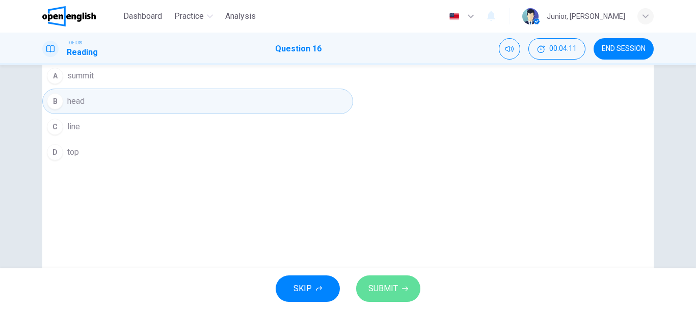
click at [381, 286] on span "SUBMIT" at bounding box center [383, 289] width 30 height 14
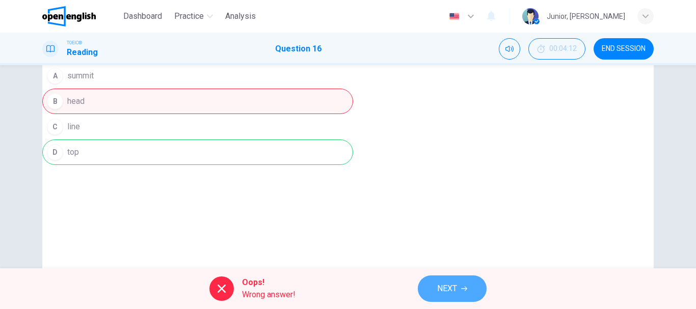
click at [424, 291] on button "NEXT" at bounding box center [452, 289] width 69 height 26
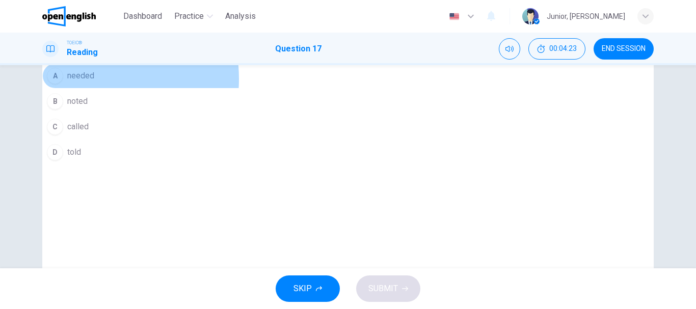
click at [94, 82] on span "needed" at bounding box center [80, 76] width 27 height 12
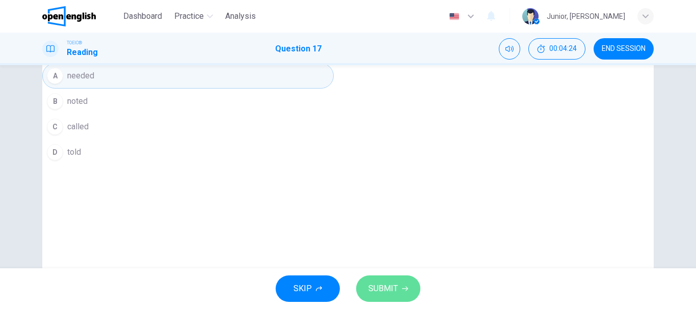
click at [395, 283] on span "SUBMIT" at bounding box center [383, 289] width 30 height 14
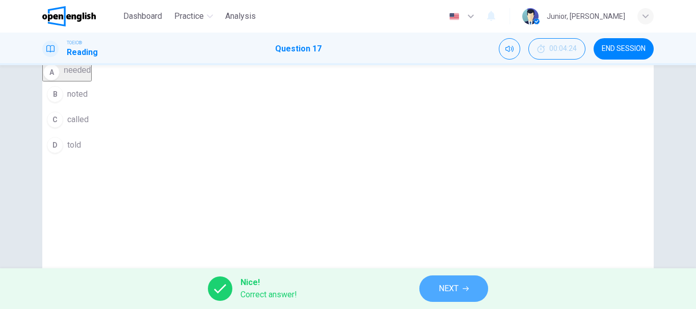
click at [440, 288] on span "NEXT" at bounding box center [449, 289] width 20 height 14
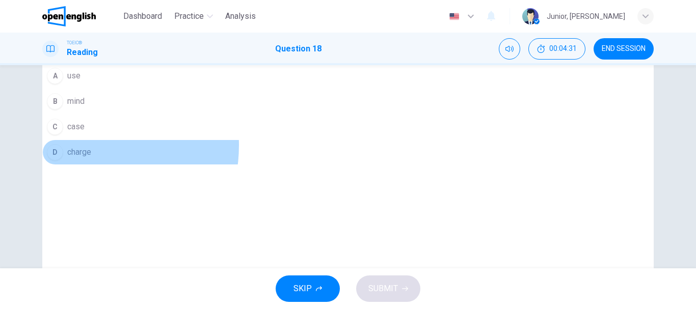
click at [282, 165] on button "D charge" at bounding box center [171, 152] width 259 height 25
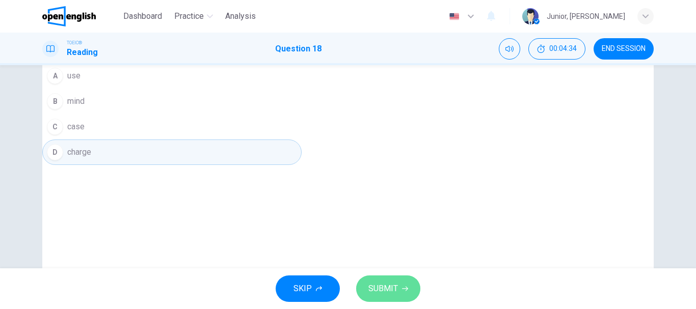
click at [394, 281] on button "SUBMIT" at bounding box center [388, 289] width 64 height 26
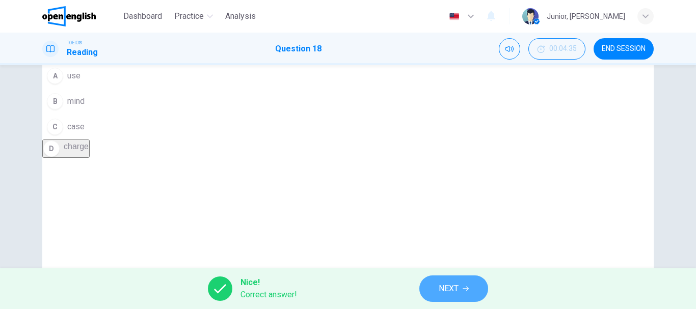
click at [431, 283] on button "NEXT" at bounding box center [453, 289] width 69 height 26
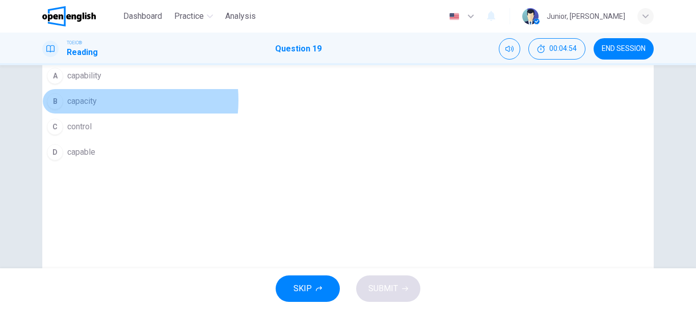
click at [97, 107] on span "capacity" at bounding box center [82, 101] width 30 height 12
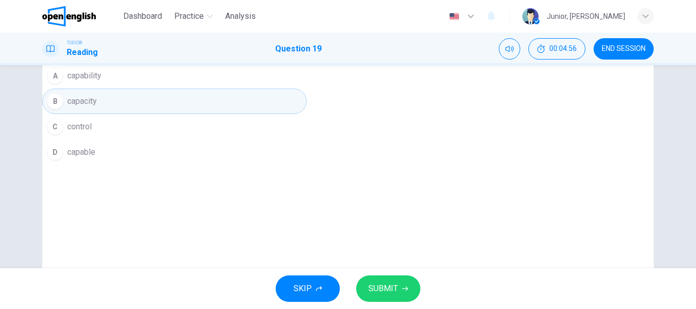
click at [391, 290] on span "SUBMIT" at bounding box center [383, 289] width 30 height 14
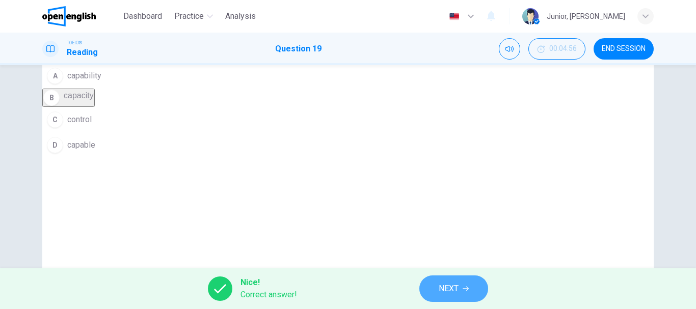
click at [423, 290] on button "NEXT" at bounding box center [453, 289] width 69 height 26
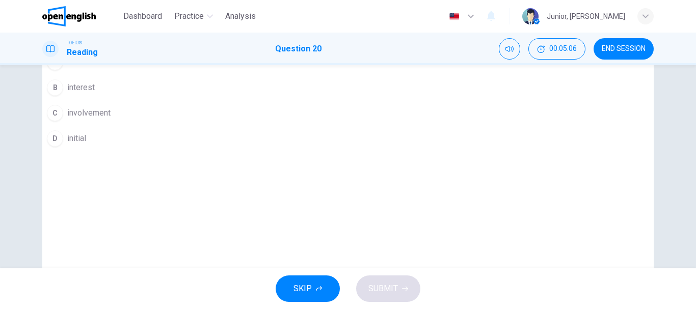
scroll to position [49, 0]
click at [97, 68] on span "initiative" at bounding box center [82, 62] width 30 height 12
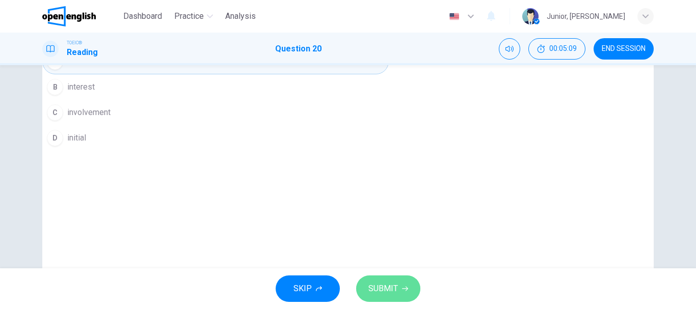
click at [398, 292] on button "SUBMIT" at bounding box center [388, 289] width 64 height 26
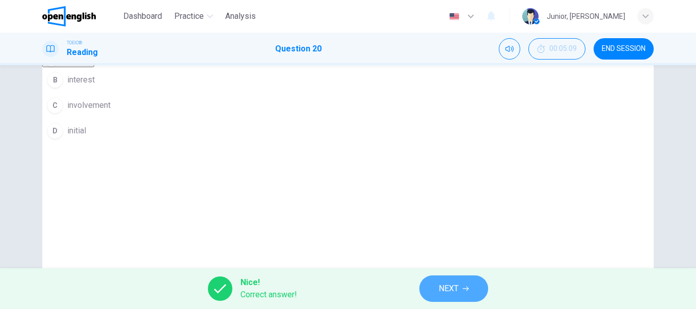
click at [457, 292] on span "NEXT" at bounding box center [449, 289] width 20 height 14
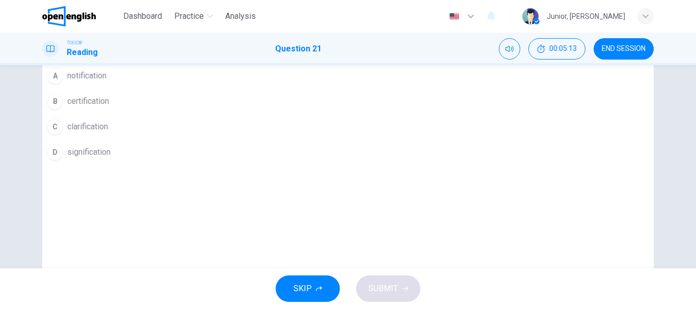
scroll to position [37, 0]
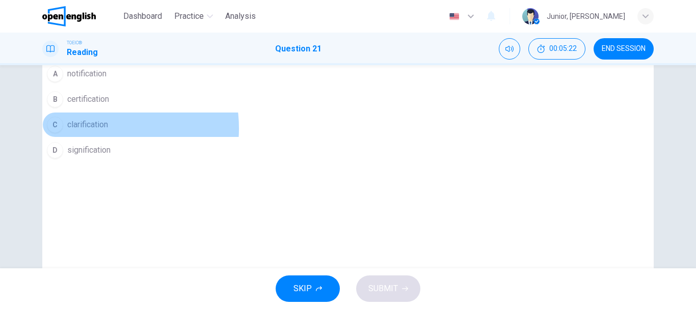
click at [108, 131] on span "clarification" at bounding box center [87, 125] width 41 height 12
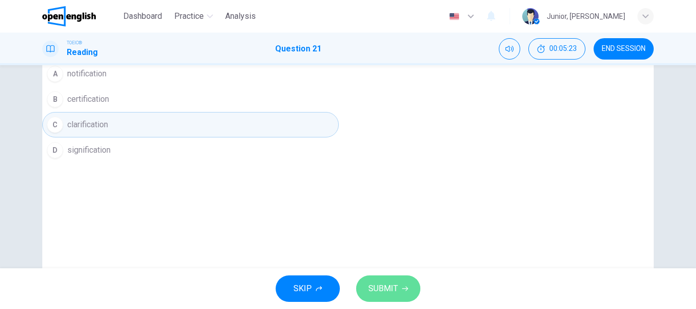
click at [378, 287] on span "SUBMIT" at bounding box center [383, 289] width 30 height 14
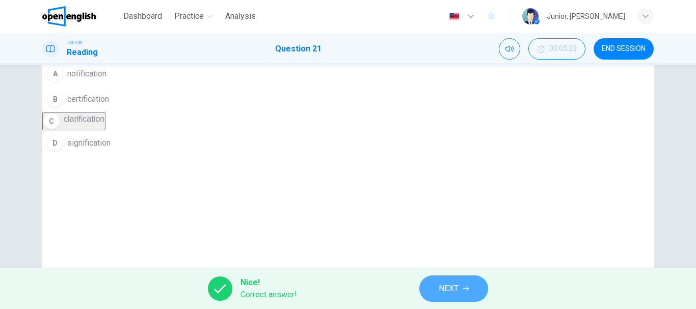
click at [439, 301] on button "NEXT" at bounding box center [453, 289] width 69 height 26
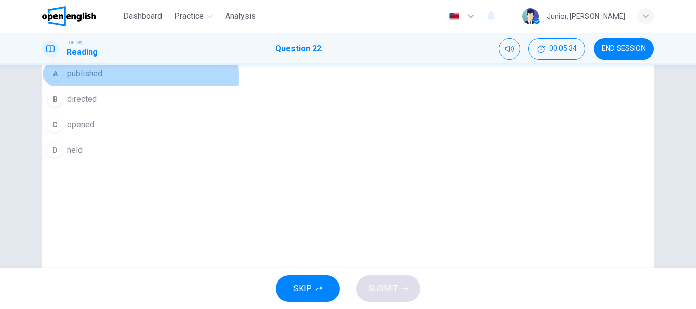
click at [102, 80] on span "published" at bounding box center [84, 74] width 35 height 12
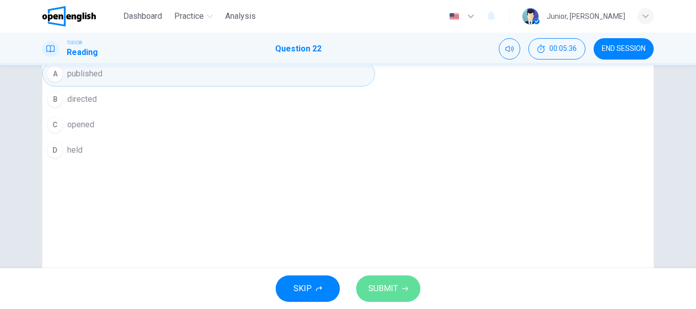
click at [385, 277] on button "SUBMIT" at bounding box center [388, 289] width 64 height 26
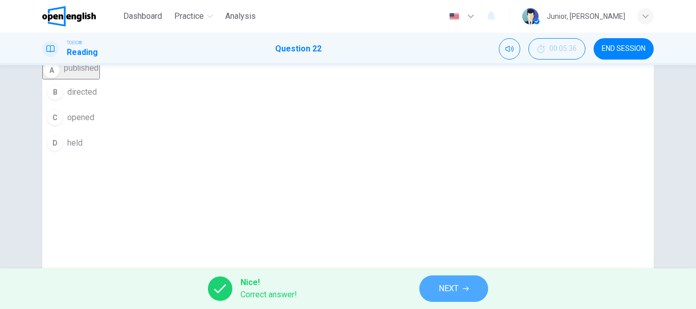
click at [441, 284] on span "NEXT" at bounding box center [449, 289] width 20 height 14
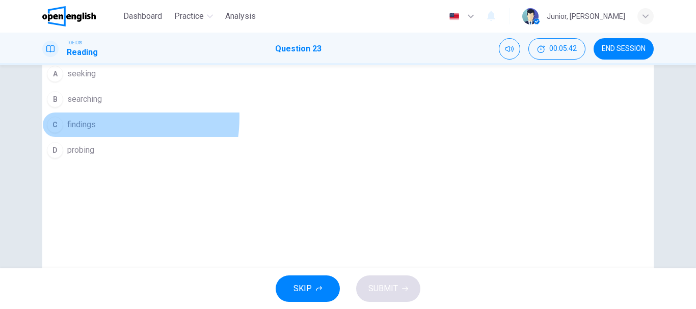
click at [287, 138] on button "C findings" at bounding box center [234, 124] width 384 height 25
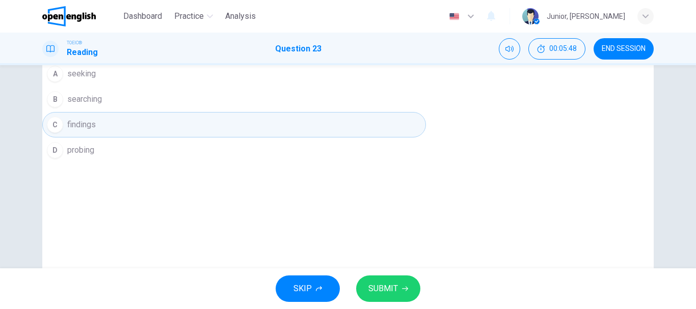
click at [384, 294] on span "SUBMIT" at bounding box center [383, 289] width 30 height 14
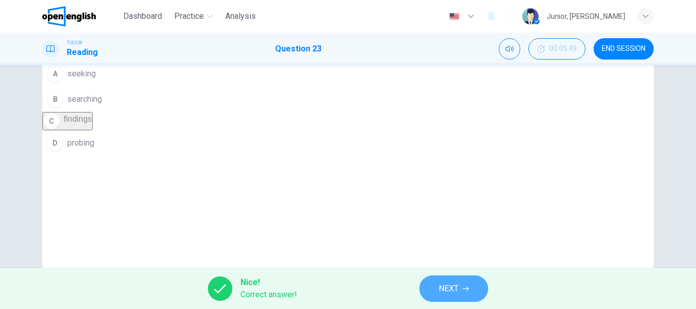
click at [446, 282] on span "NEXT" at bounding box center [449, 289] width 20 height 14
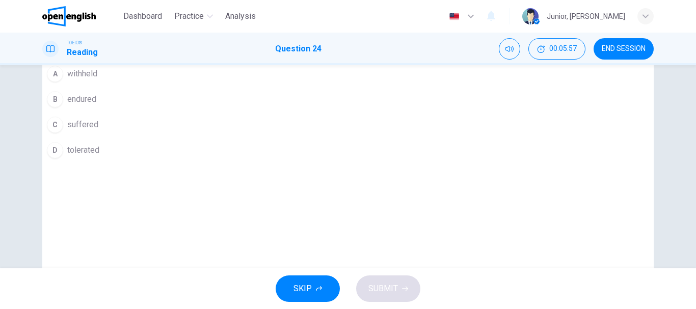
scroll to position [36, 0]
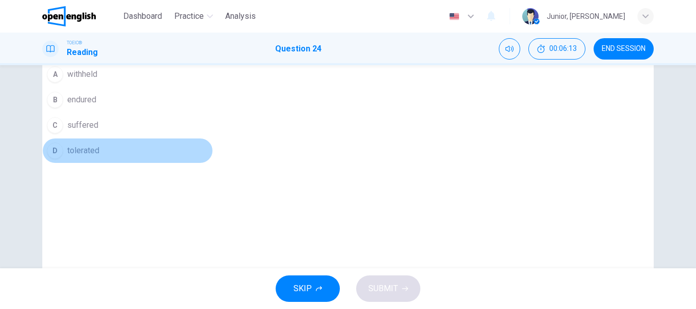
click at [99, 157] on span "tolerated" at bounding box center [83, 151] width 32 height 12
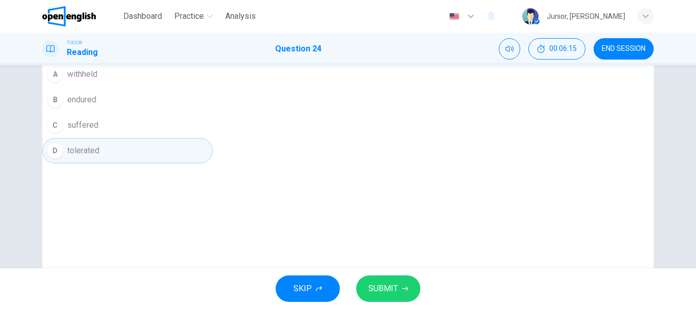
click at [390, 291] on span "SUBMIT" at bounding box center [383, 289] width 30 height 14
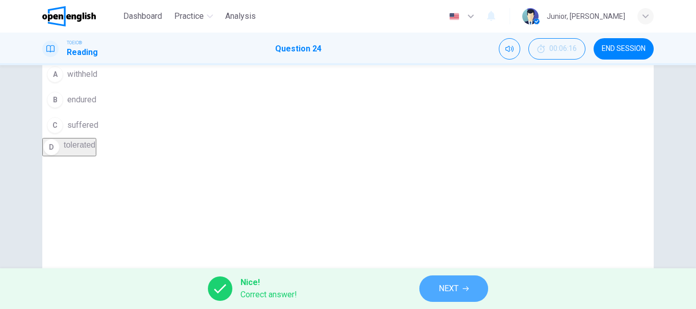
click at [436, 277] on button "NEXT" at bounding box center [453, 289] width 69 height 26
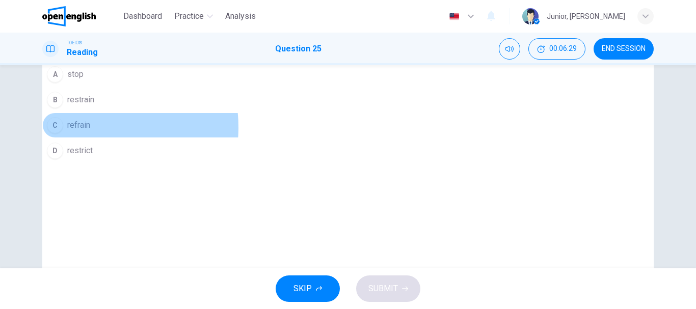
click at [90, 131] on span "refrain" at bounding box center [78, 125] width 23 height 12
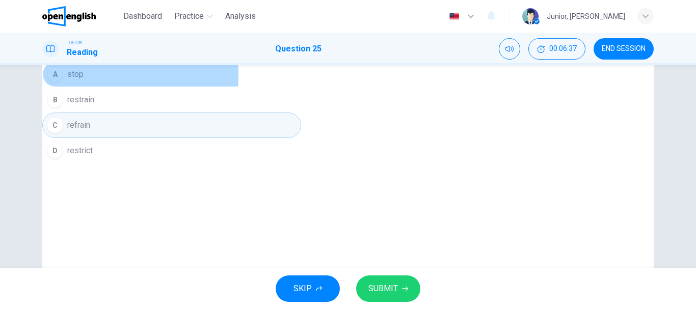
click at [84, 80] on span "stop" at bounding box center [75, 74] width 16 height 12
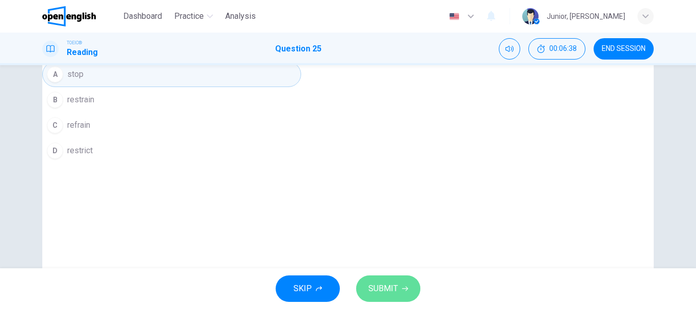
click at [391, 282] on span "SUBMIT" at bounding box center [383, 289] width 30 height 14
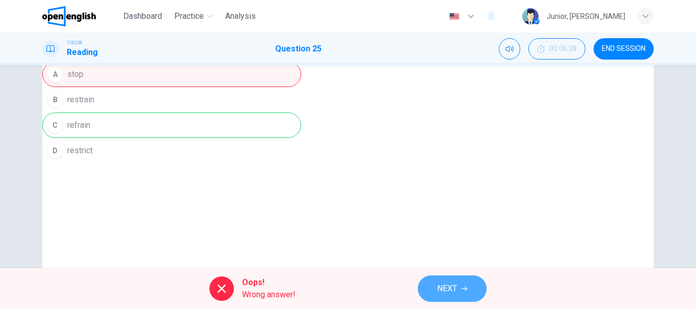
click at [439, 280] on button "NEXT" at bounding box center [452, 289] width 69 height 26
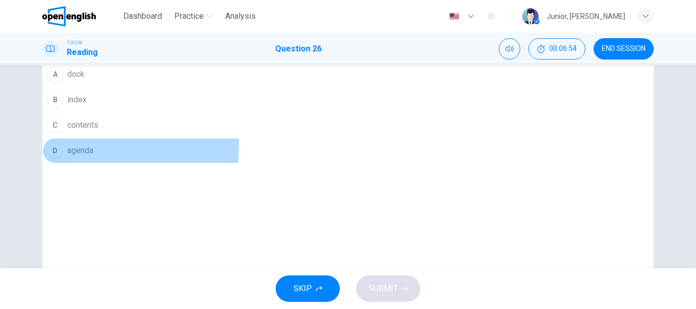
click at [93, 157] on span "agenda" at bounding box center [80, 151] width 26 height 12
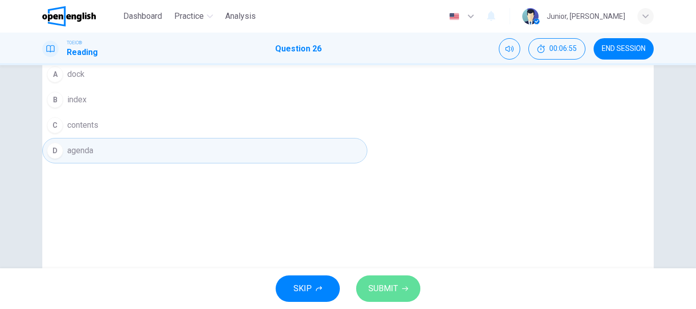
click at [365, 294] on button "SUBMIT" at bounding box center [388, 289] width 64 height 26
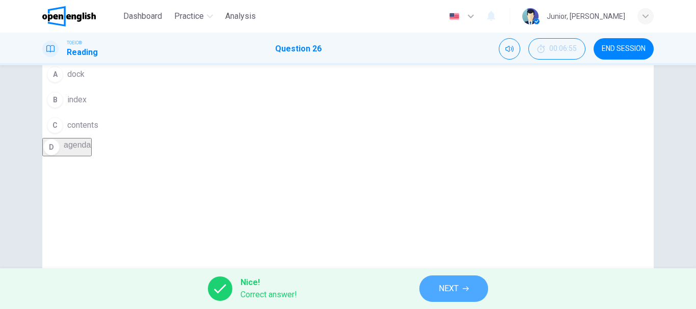
click at [445, 290] on span "NEXT" at bounding box center [449, 289] width 20 height 14
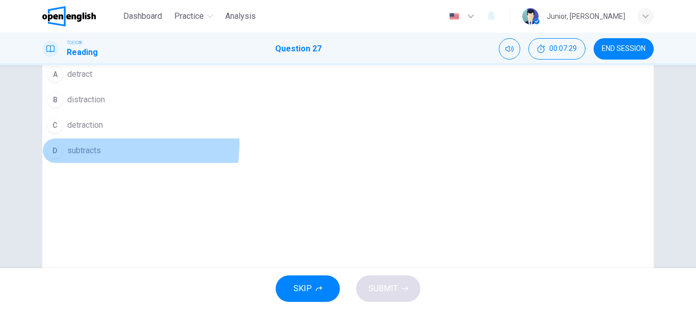
click at [299, 163] on button "D subtracts" at bounding box center [208, 150] width 333 height 25
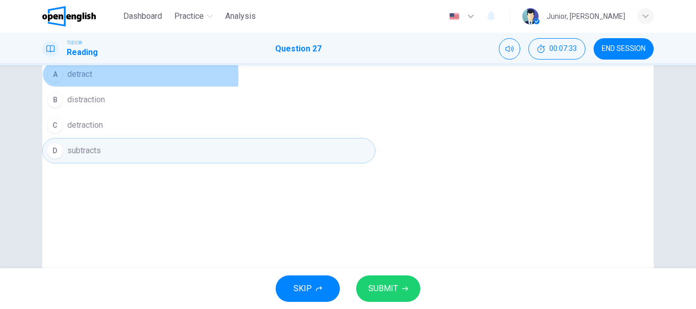
click at [92, 80] on span "detract" at bounding box center [79, 74] width 25 height 12
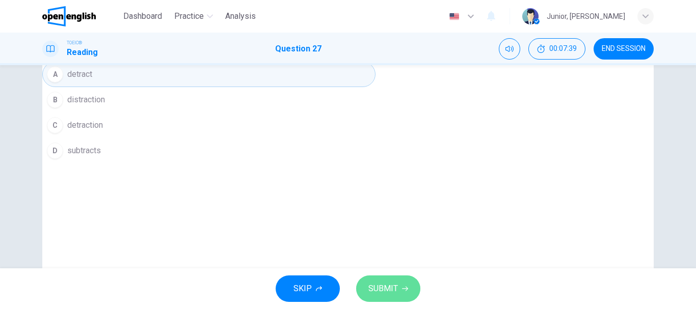
click at [390, 285] on span "SUBMIT" at bounding box center [383, 289] width 30 height 14
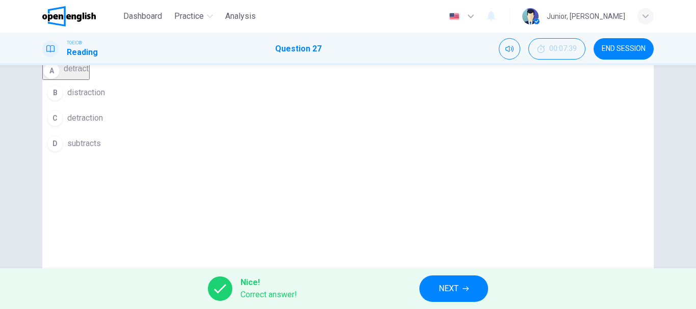
click at [439, 281] on button "NEXT" at bounding box center [453, 289] width 69 height 26
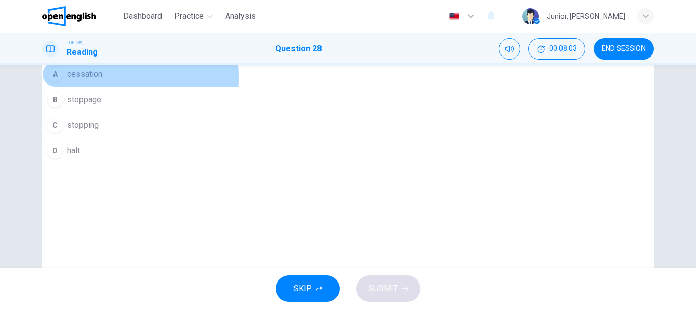
click at [102, 80] on span "cessation" at bounding box center [84, 74] width 35 height 12
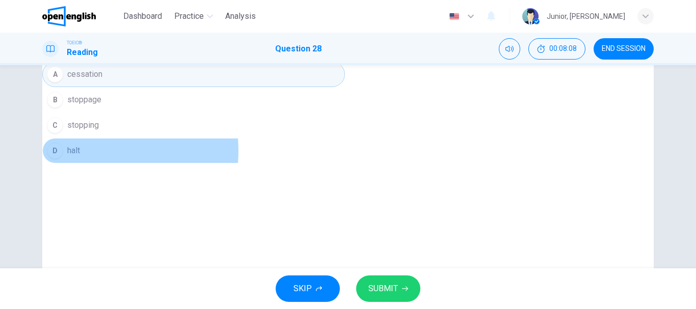
click at [289, 163] on button "D halt" at bounding box center [193, 150] width 303 height 25
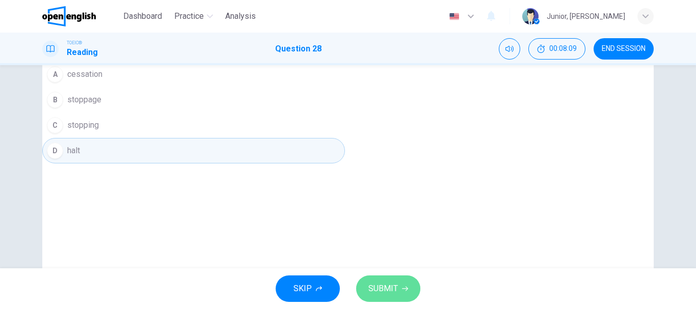
click at [384, 284] on span "SUBMIT" at bounding box center [383, 289] width 30 height 14
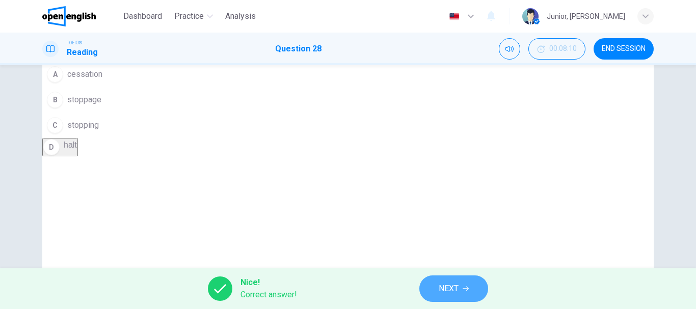
click at [431, 294] on button "NEXT" at bounding box center [453, 289] width 69 height 26
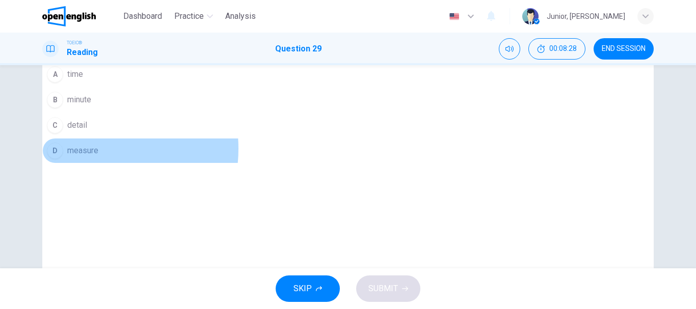
click at [98, 157] on span "measure" at bounding box center [82, 151] width 31 height 12
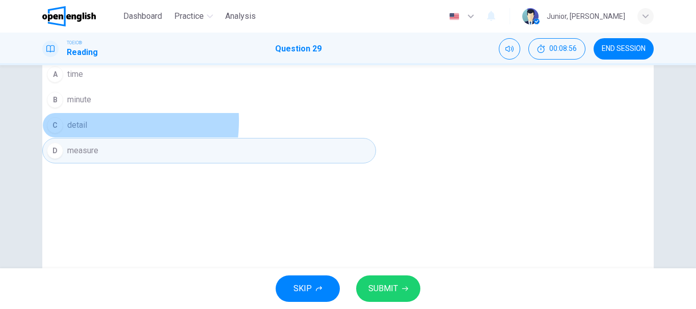
click at [87, 131] on span "detail" at bounding box center [77, 125] width 20 height 12
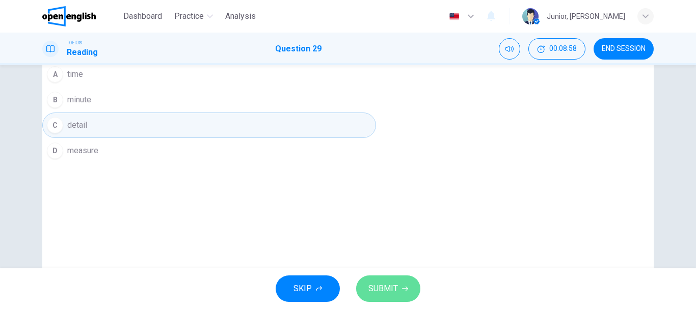
click at [375, 290] on span "SUBMIT" at bounding box center [383, 289] width 30 height 14
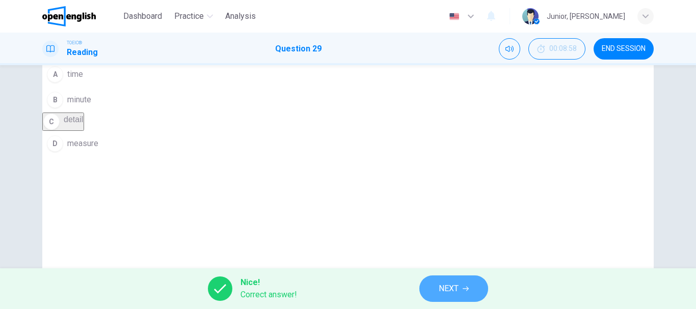
click at [462, 283] on button "NEXT" at bounding box center [453, 289] width 69 height 26
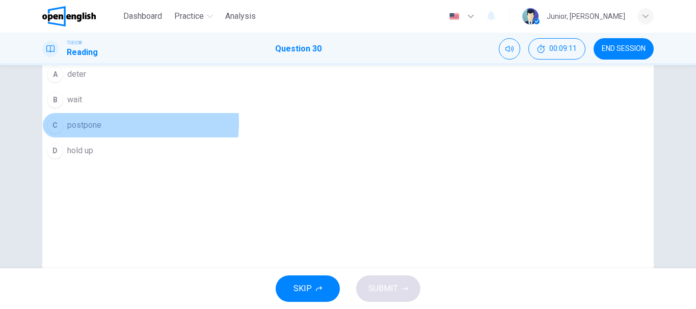
click at [101, 131] on span "postpone" at bounding box center [84, 125] width 34 height 12
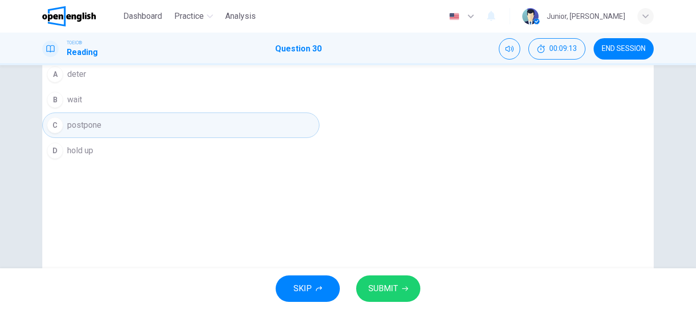
click at [392, 280] on button "SUBMIT" at bounding box center [388, 289] width 64 height 26
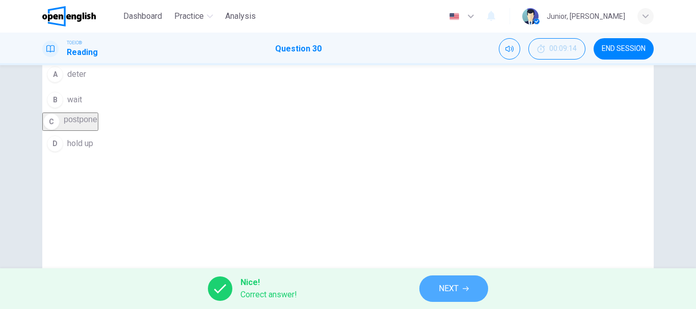
click at [463, 281] on button "NEXT" at bounding box center [453, 289] width 69 height 26
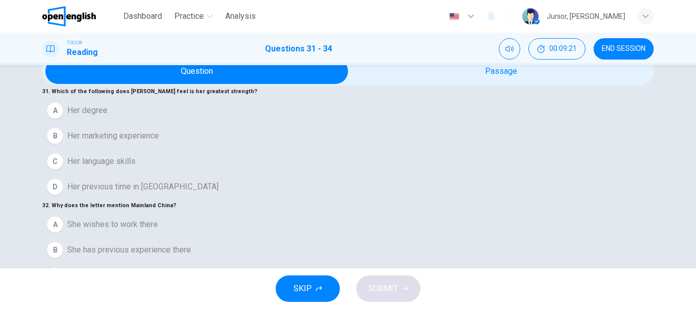
scroll to position [32, 0]
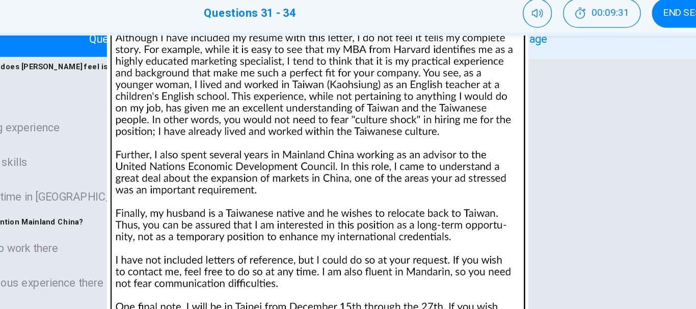
drag, startPoint x: 433, startPoint y: 148, endPoint x: 430, endPoint y: 170, distance: 22.2
click at [430, 170] on img at bounding box center [348, 154] width 696 height 309
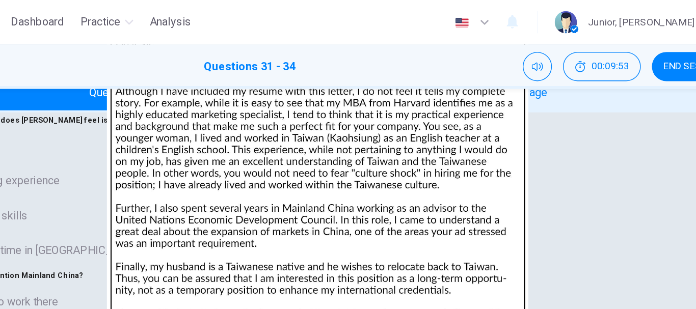
click at [562, 309] on div at bounding box center [348, 309] width 696 height 0
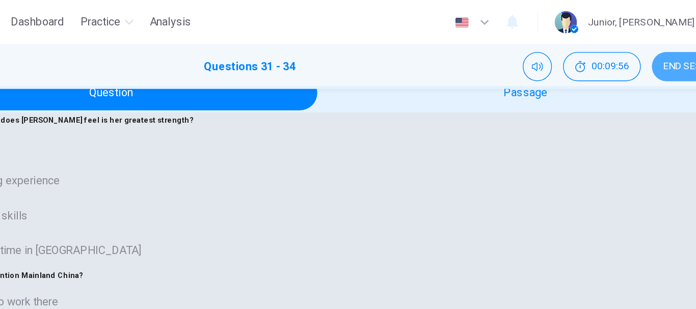
click at [617, 56] on button "END SESSION" at bounding box center [623, 48] width 60 height 21
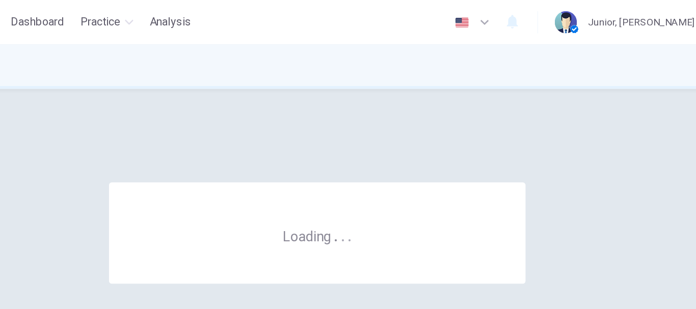
scroll to position [0, 0]
